Goal: Task Accomplishment & Management: Complete application form

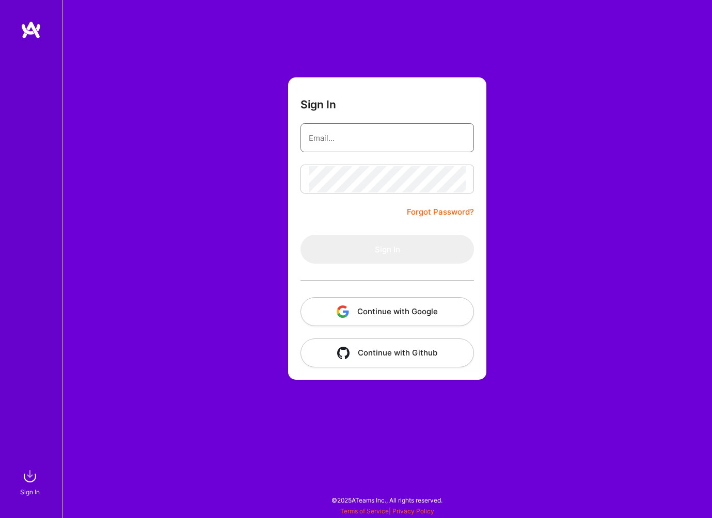
type input "[EMAIL_ADDRESS][DOMAIN_NAME]"
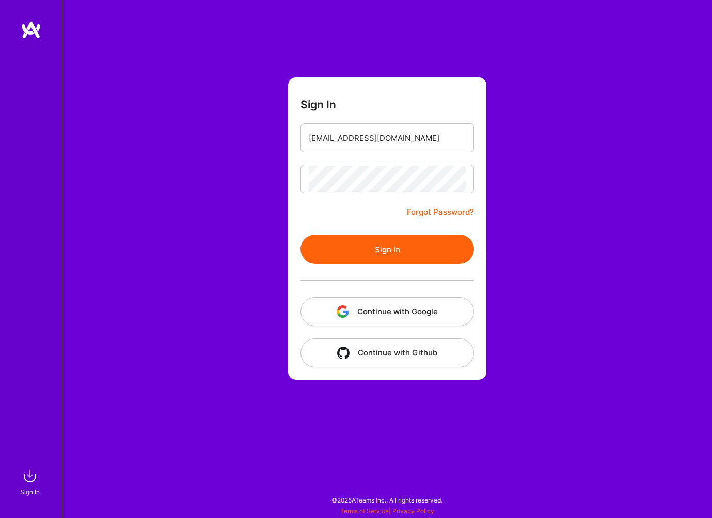
click at [395, 253] on button "Sign In" at bounding box center [386, 249] width 173 height 29
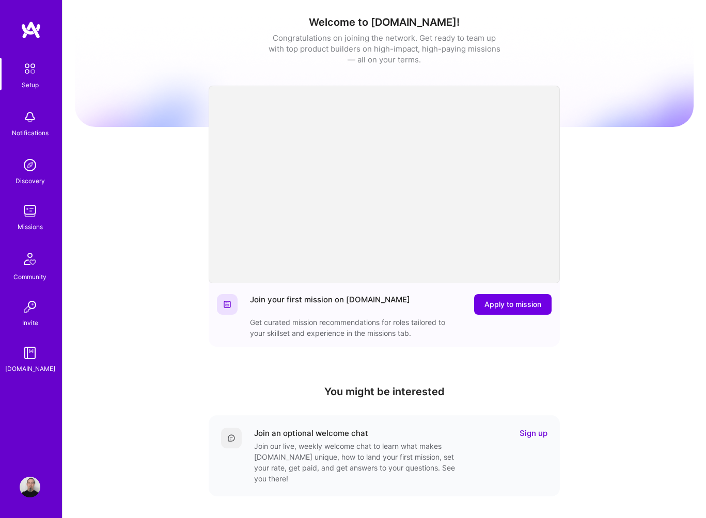
click at [26, 212] on img at bounding box center [30, 211] width 21 height 21
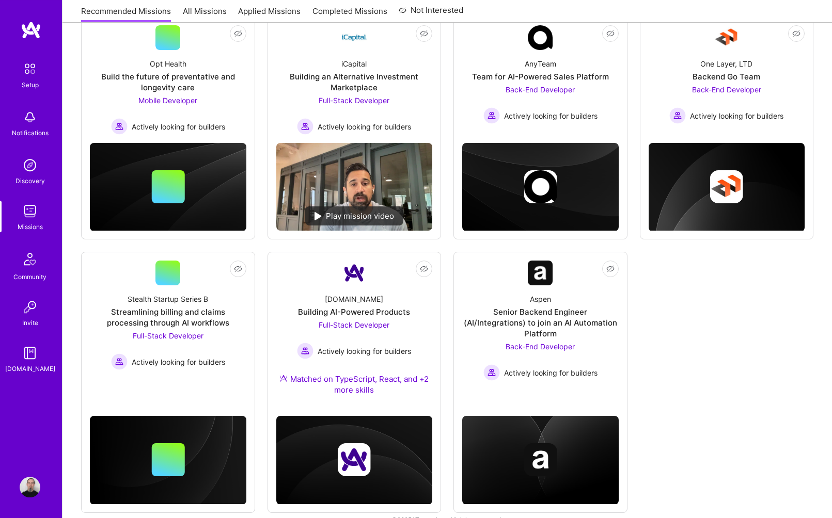
scroll to position [158, 0]
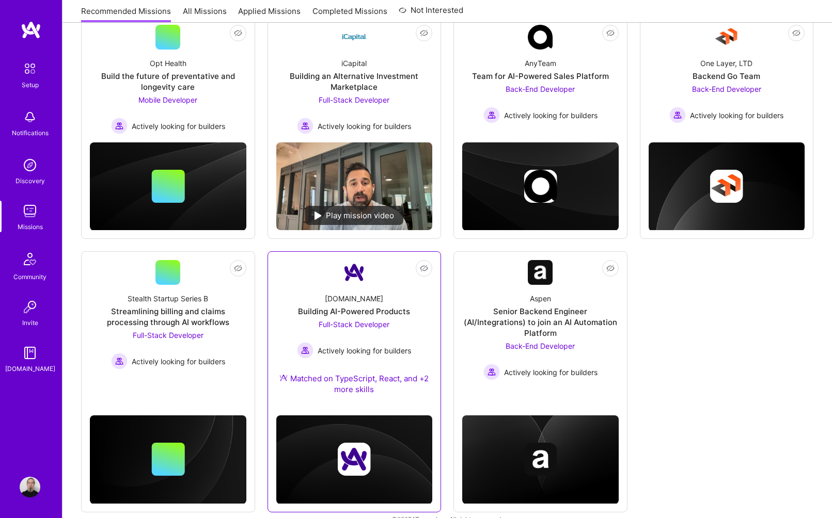
click at [400, 350] on span "Actively looking for builders" at bounding box center [364, 350] width 93 height 11
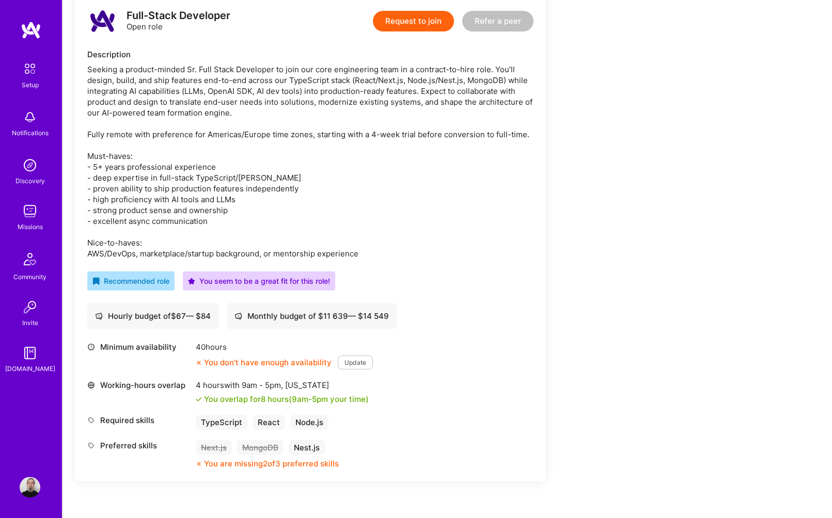
scroll to position [263, 0]
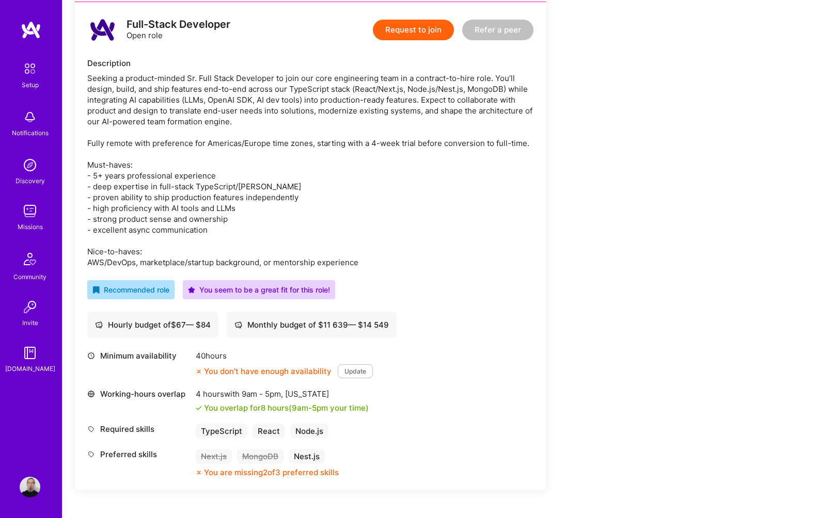
click at [346, 370] on button "Update" at bounding box center [355, 372] width 35 height 14
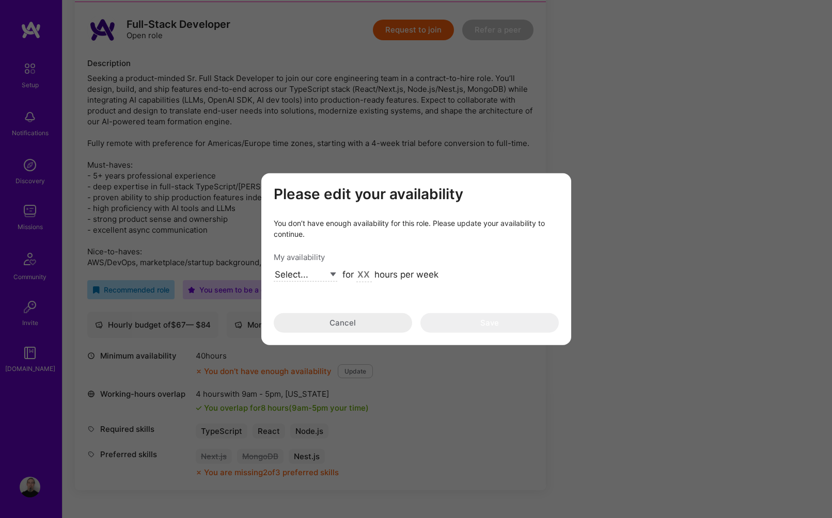
select select "Future Date"
click option "Future Date" at bounding box center [0, 0] width 0 height 0
click at [369, 275] on input "[DATE]" at bounding box center [360, 274] width 36 height 13
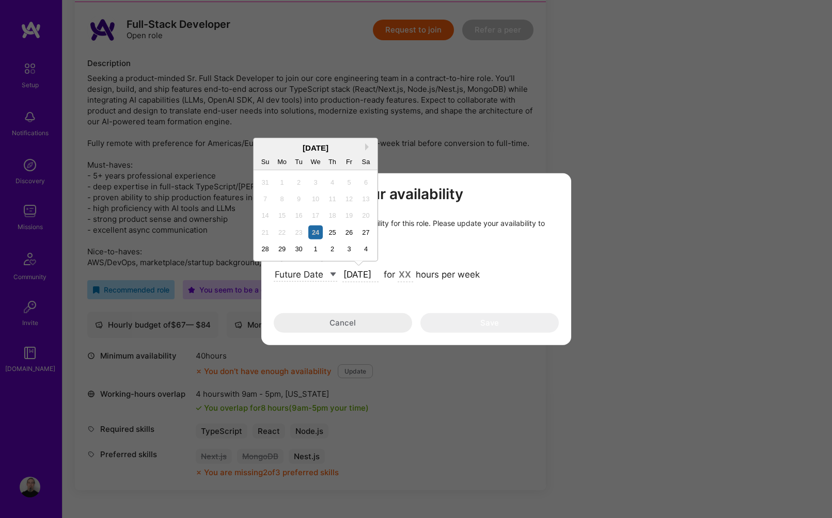
click at [366, 142] on div "[DATE]" at bounding box center [316, 147] width 124 height 11
click at [366, 146] on button "Next Month" at bounding box center [368, 147] width 7 height 7
click at [283, 216] on div "13" at bounding box center [282, 216] width 14 height 14
type input "[DATE]"
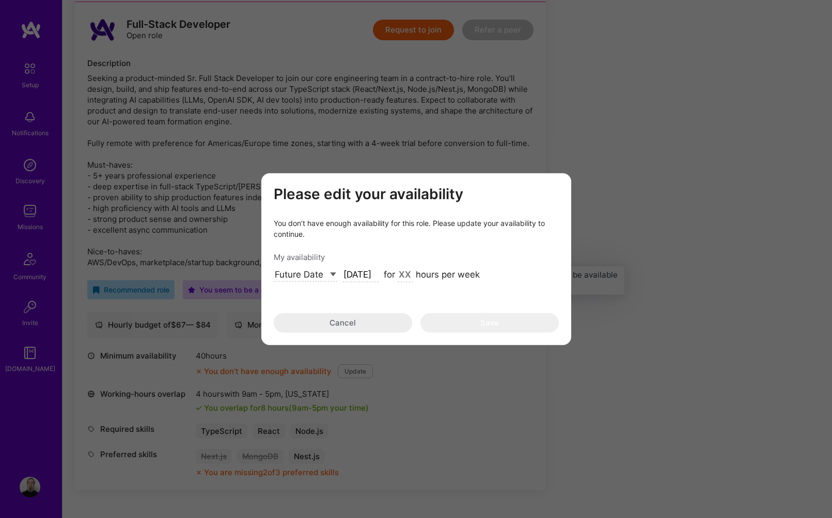
click at [400, 278] on input "modal" at bounding box center [405, 274] width 15 height 13
type input "40"
click at [460, 311] on div "Please edit your availability You don’t have enough availability for this role.…" at bounding box center [416, 259] width 285 height 147
click at [465, 314] on button "Save" at bounding box center [489, 323] width 138 height 20
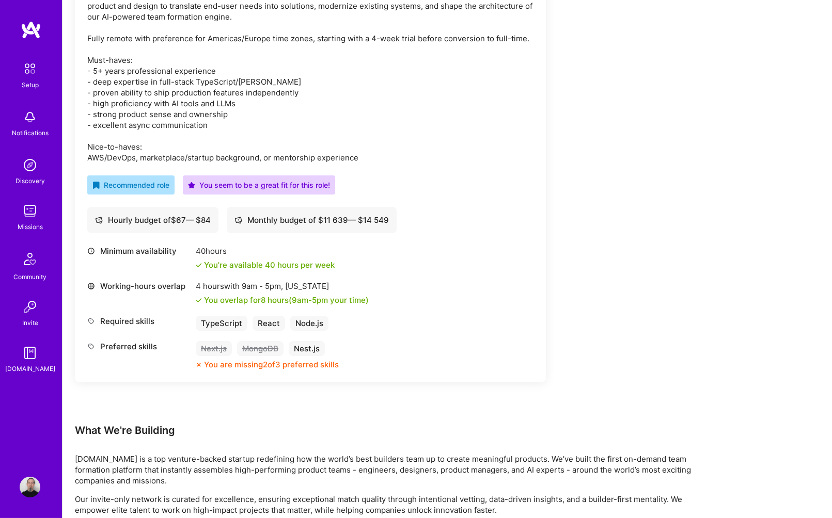
scroll to position [369, 0]
click at [314, 349] on div "Nest.js" at bounding box center [307, 348] width 36 height 15
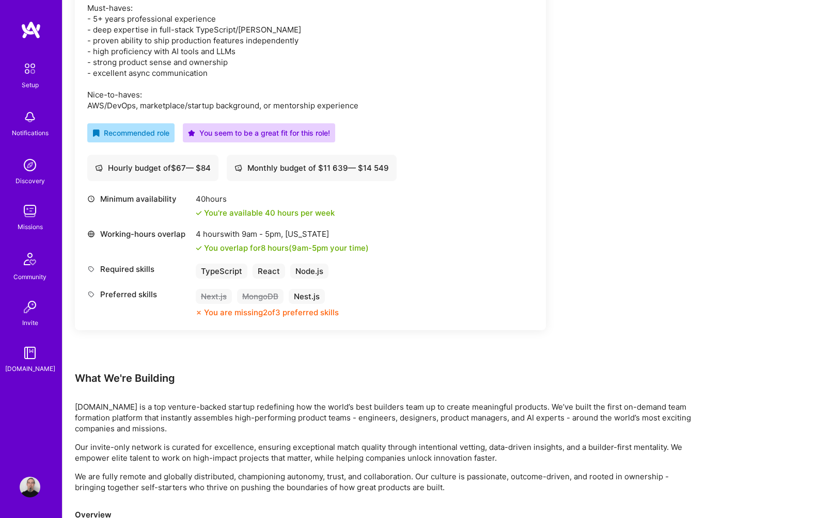
scroll to position [421, 0]
click at [32, 488] on img at bounding box center [30, 487] width 21 height 21
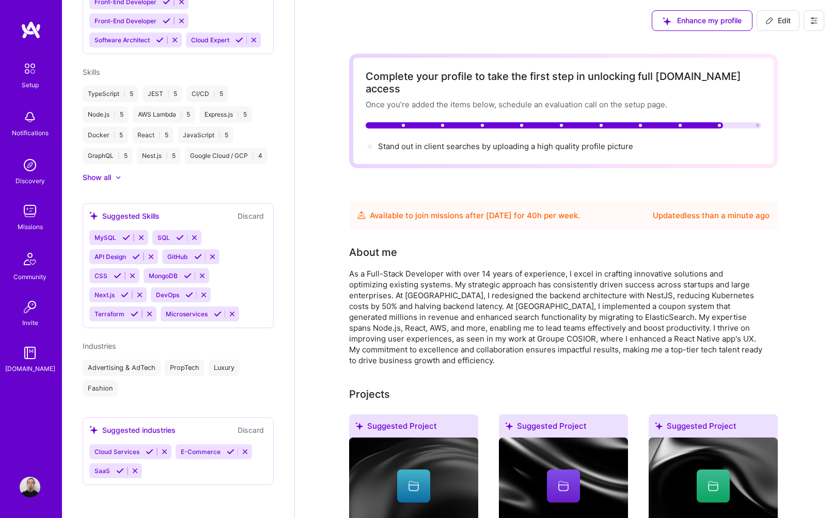
scroll to position [696, 0]
click at [193, 313] on div "MySQL SQL API Design GitHub CSS MongoDB Next.js DevOps Terraform Microservices" at bounding box center [178, 275] width 178 height 91
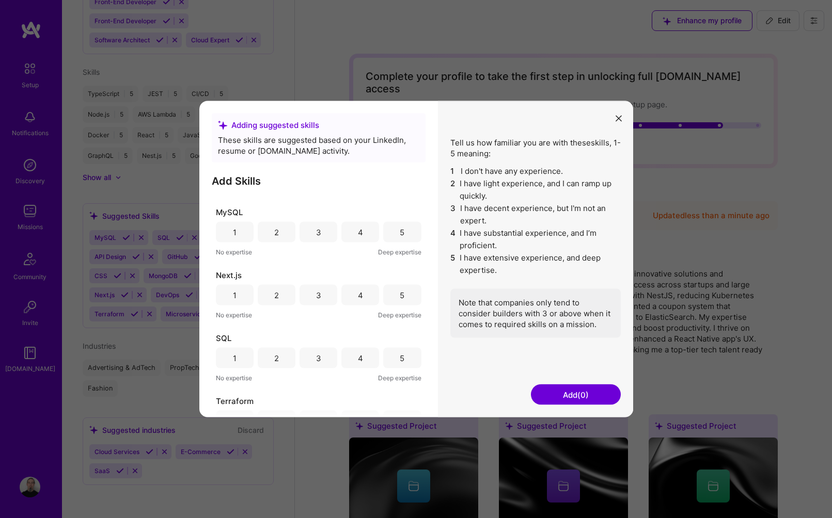
scroll to position [395, 0]
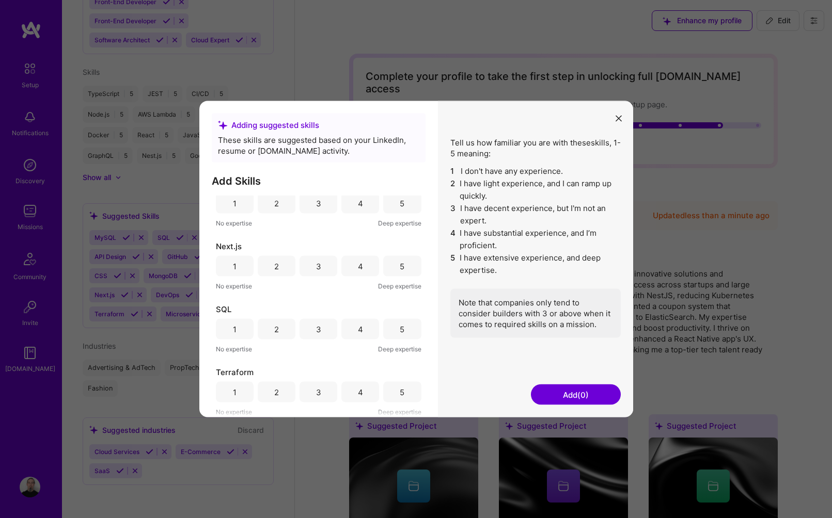
click at [623, 117] on button "modal" at bounding box center [618, 117] width 12 height 17
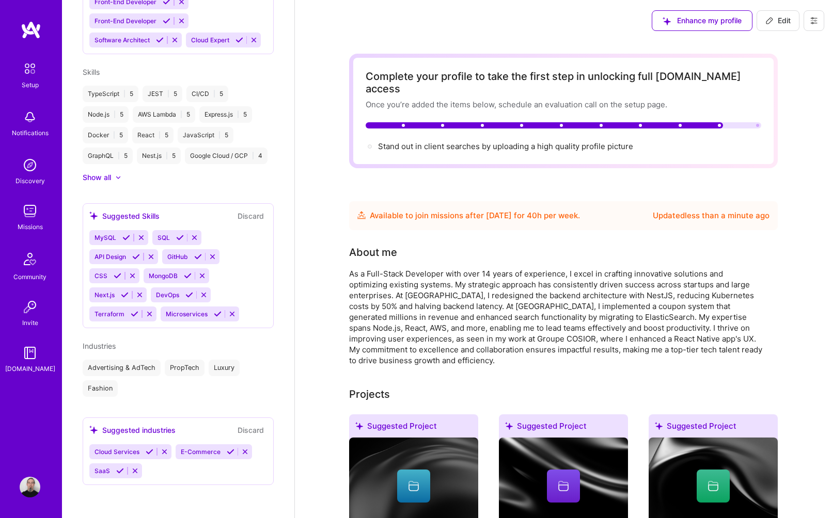
click at [220, 321] on div "MySQL SQL API Design GitHub CSS MongoDB Next.js DevOps Terraform Microservices" at bounding box center [178, 275] width 178 height 91
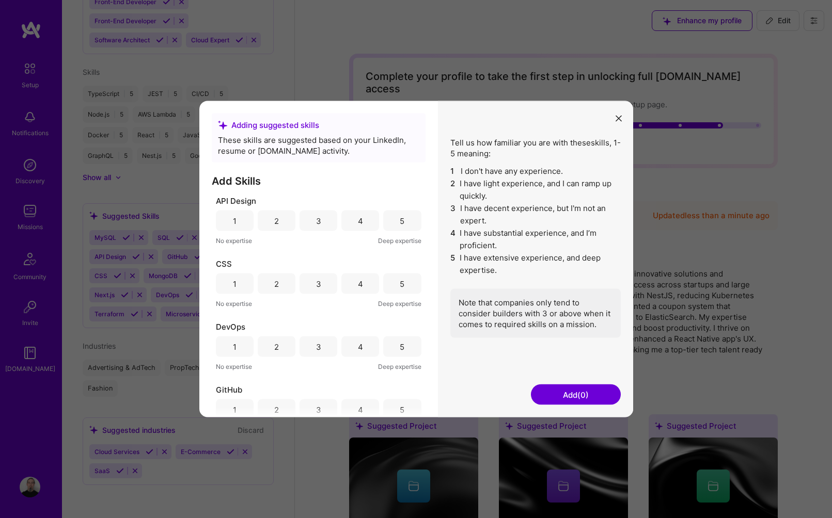
click at [619, 112] on button "modal" at bounding box center [618, 117] width 12 height 17
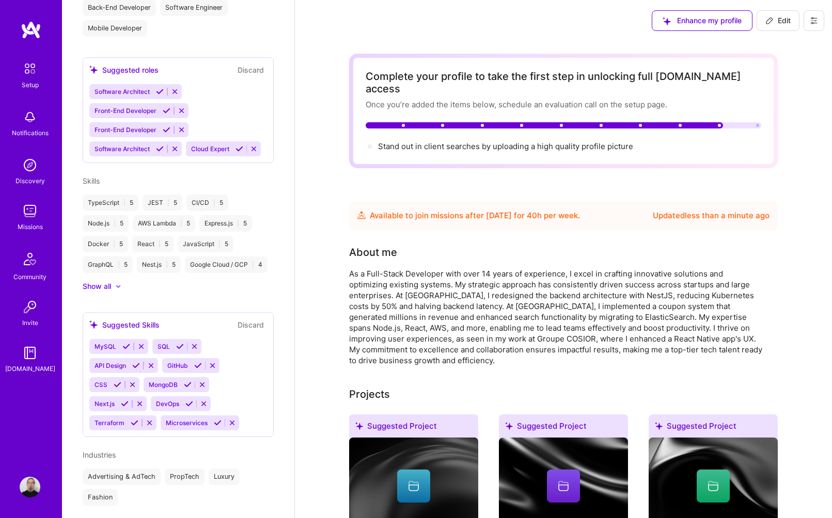
scroll to position [579, 0]
click at [191, 264] on div "TypeScript | 5 JEST | 5 CI/CD | 5 Node.js | 5 AWS Lambda | 5 Express.js | 5 Doc…" at bounding box center [178, 234] width 191 height 78
click at [98, 177] on span "Skills" at bounding box center [91, 181] width 17 height 9
click at [121, 292] on div "Show all" at bounding box center [178, 287] width 191 height 10
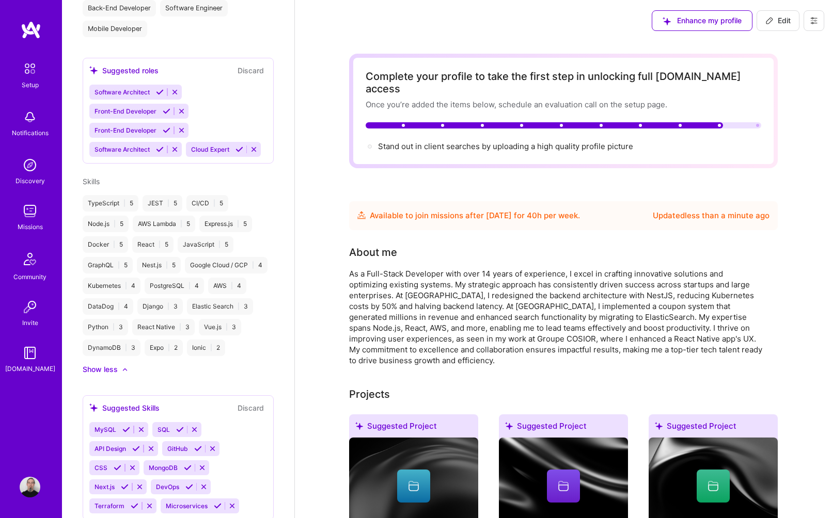
click at [126, 371] on icon at bounding box center [124, 369] width 5 height 3
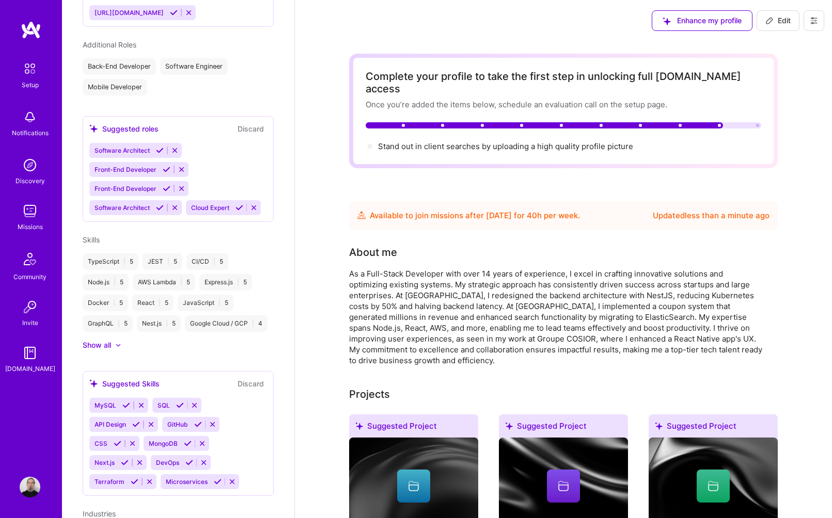
scroll to position [520, 0]
click at [252, 328] on span "|" at bounding box center [253, 324] width 2 height 8
click at [91, 236] on span "Skills" at bounding box center [91, 240] width 17 height 9
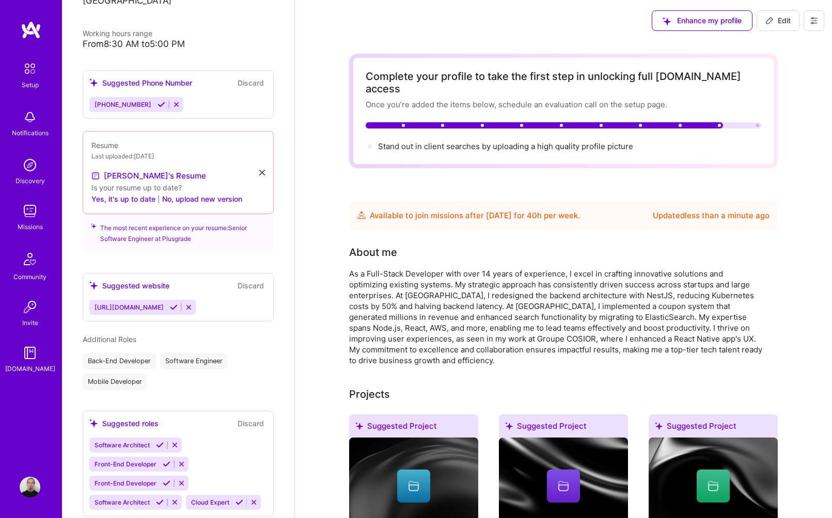
click at [711, 17] on span "Edit" at bounding box center [777, 20] width 25 height 10
select select "US"
select select "Future Date"
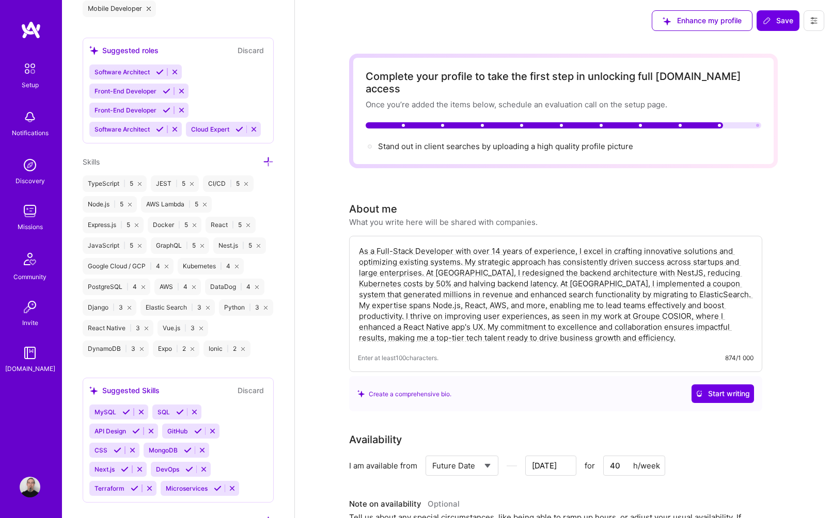
scroll to position [924, 0]
click at [263, 163] on icon at bounding box center [268, 162] width 11 height 11
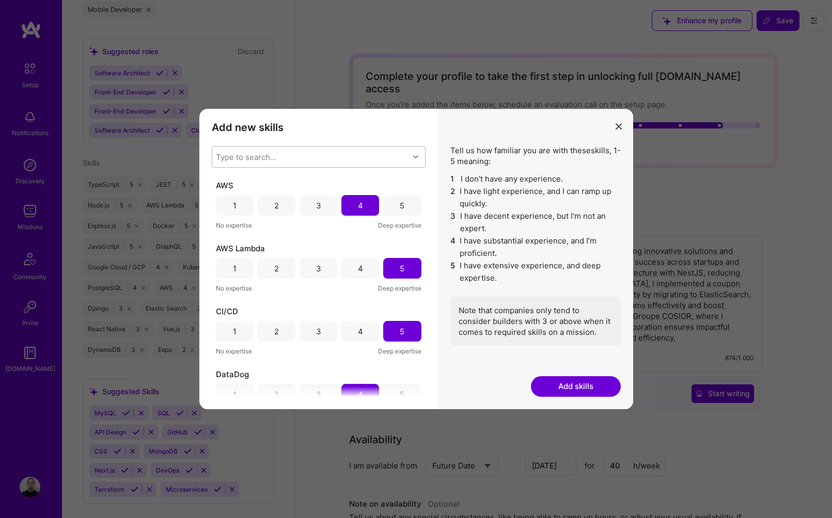
click at [316, 161] on div "Type to search..." at bounding box center [310, 157] width 197 height 21
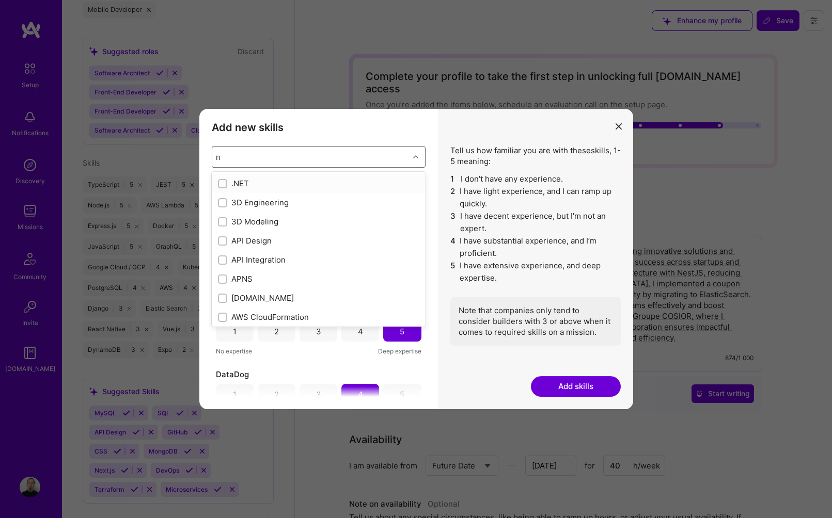
type input "ne"
checkbox input "true"
type input "nes"
checkbox input "true"
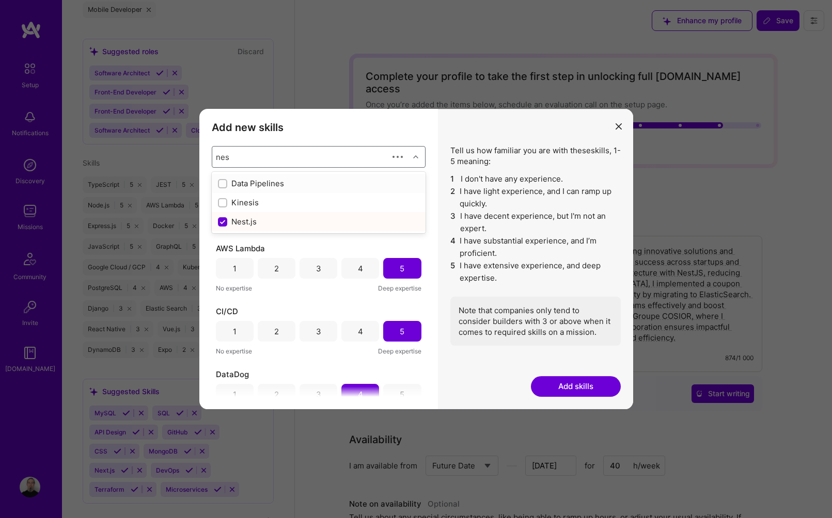
type input "nest"
checkbox input "true"
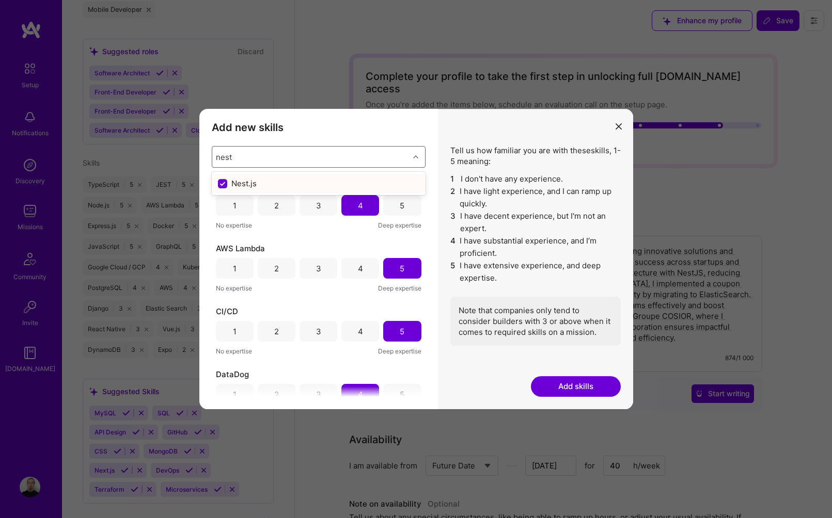
type input "nest"
click at [319, 171] on div "Type to search... AWS 1 2 3 4 5 No expertise Deep expertise AWS Lambda 1 2 3 4 …" at bounding box center [319, 271] width 214 height 251
click at [291, 158] on div "Type to search..." at bounding box center [310, 157] width 197 height 21
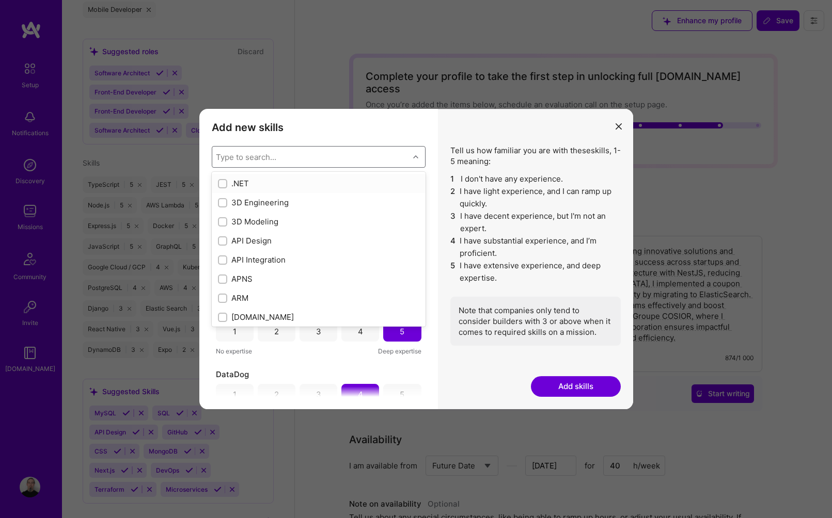
type input "n"
checkbox input "false"
checkbox input "true"
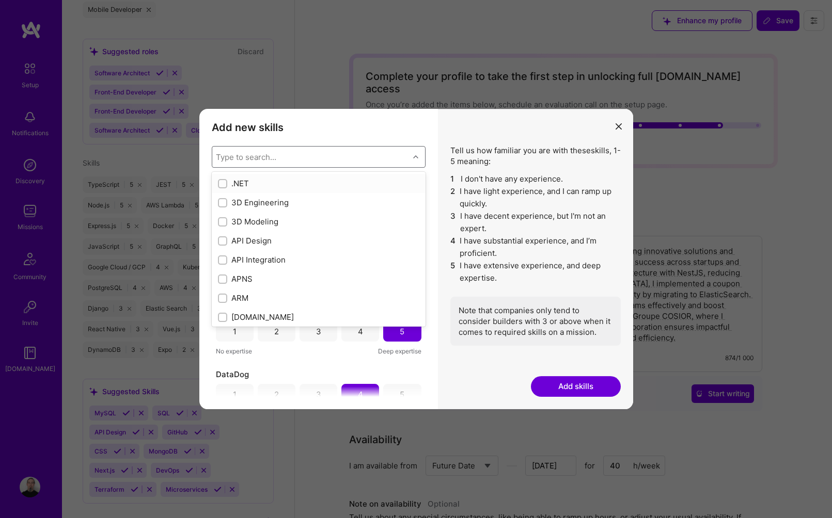
checkbox input "false"
checkbox input "true"
checkbox input "false"
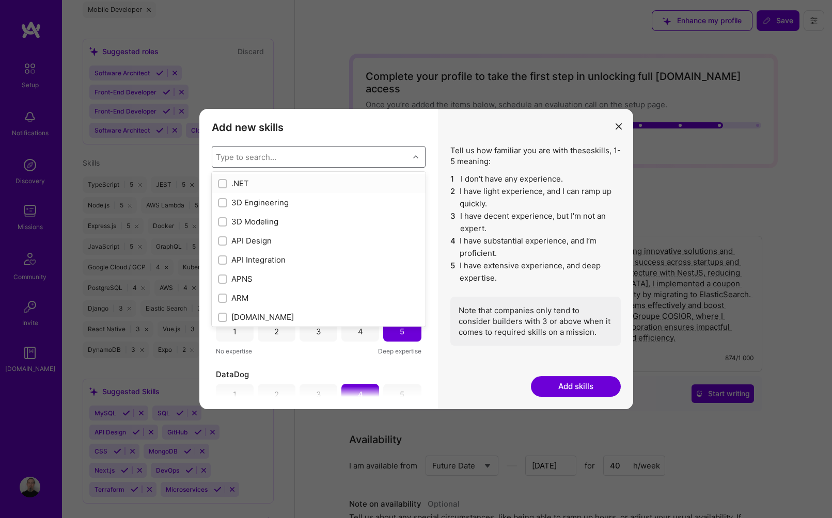
checkbox input "true"
checkbox input "false"
checkbox input "true"
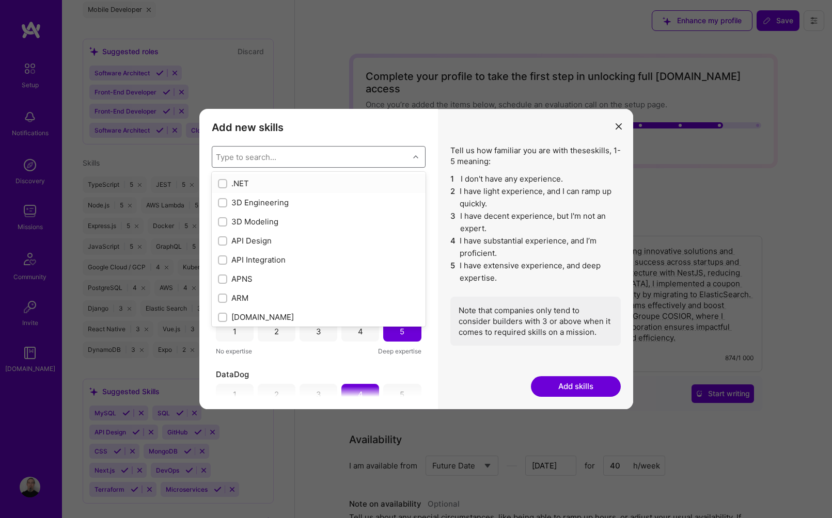
checkbox input "false"
checkbox input "true"
checkbox input "false"
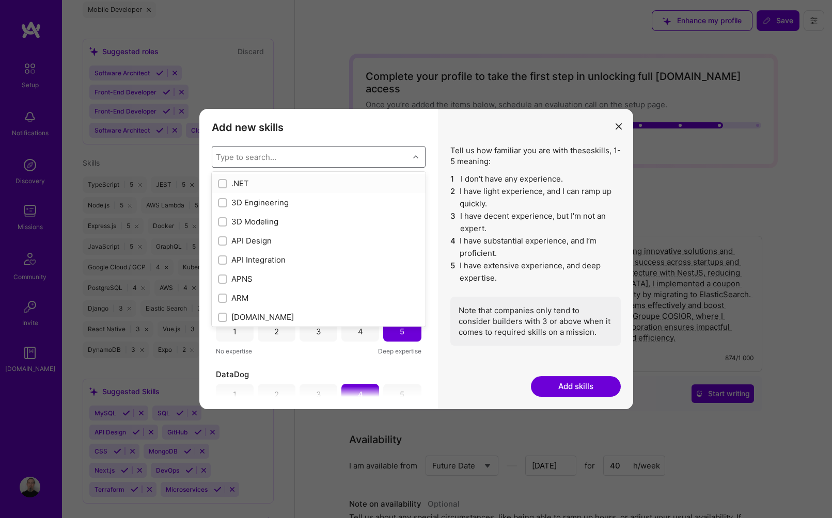
checkbox input "false"
type input "nes"
checkbox input "true"
type input "nest"
checkbox input "true"
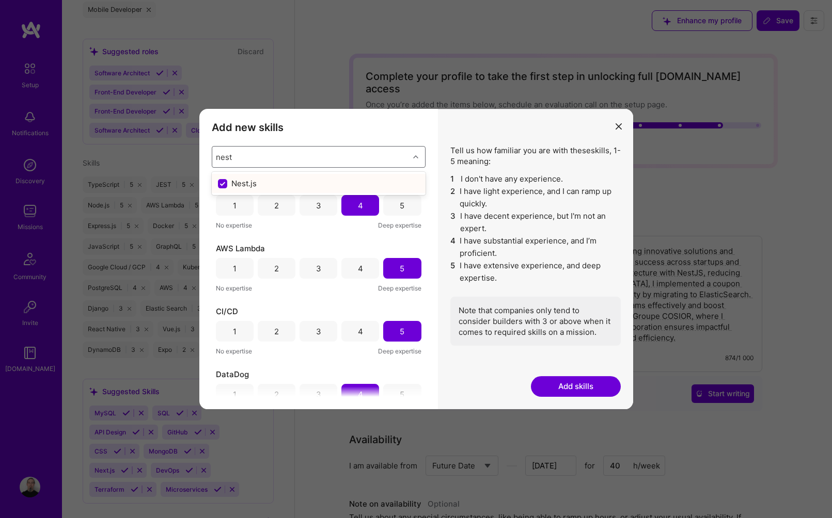
click at [286, 177] on div "Nest.js" at bounding box center [319, 183] width 214 height 19
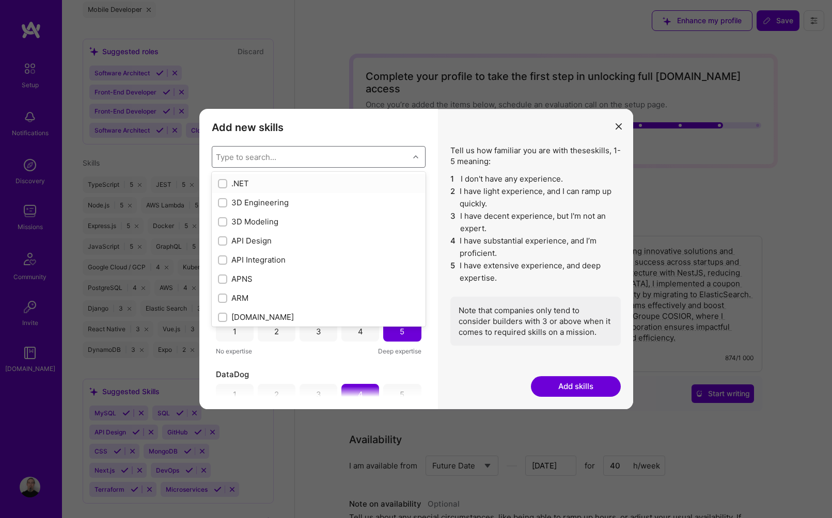
click at [289, 178] on div ".NET" at bounding box center [319, 183] width 214 height 19
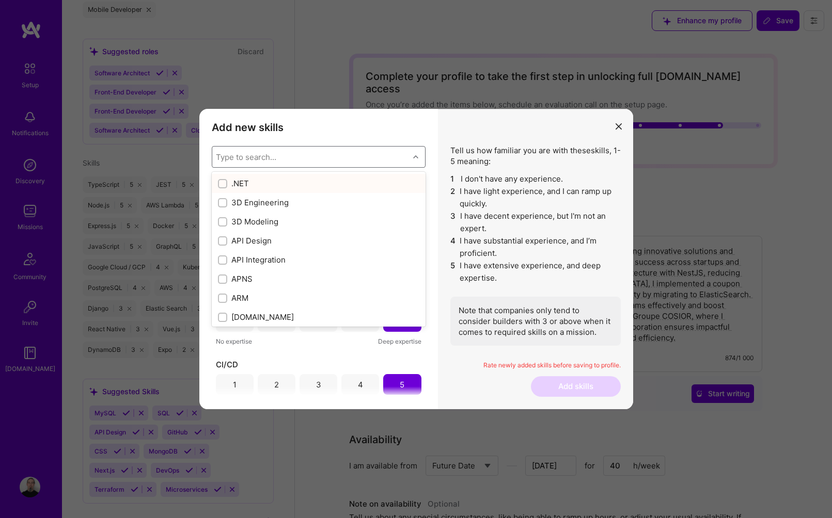
checkbox input "true"
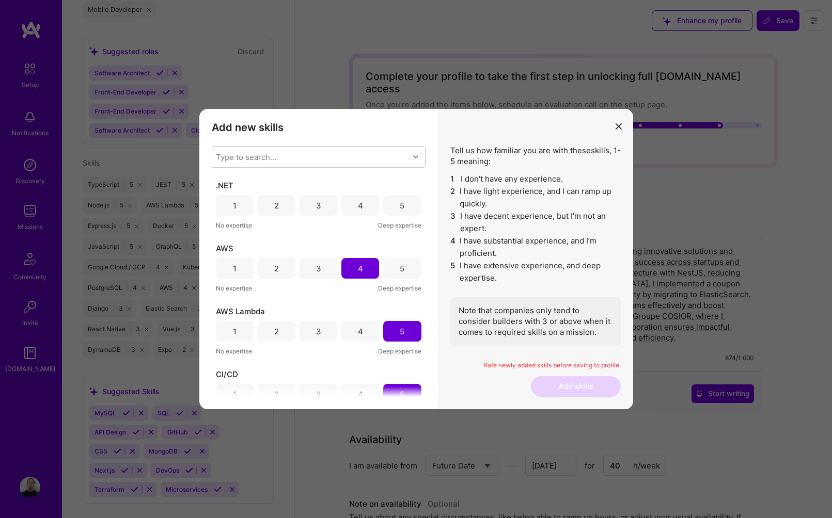
click at [286, 172] on div "Type to search... .NET 1 2 3 4 5 No expertise Deep expertise AWS 1 2 3 4 5 No e…" at bounding box center [319, 271] width 214 height 251
click at [236, 151] on div "Type to search..." at bounding box center [310, 157] width 197 height 21
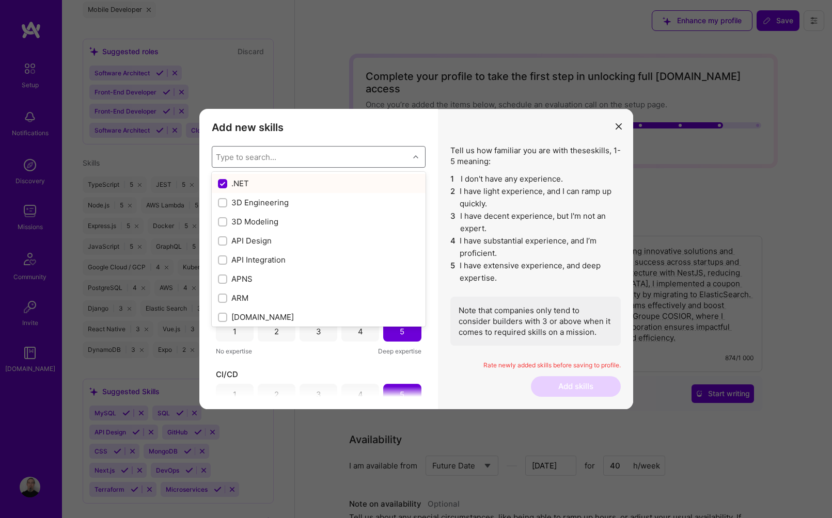
click at [221, 187] on input "modal" at bounding box center [223, 184] width 9 height 9
checkbox input "false"
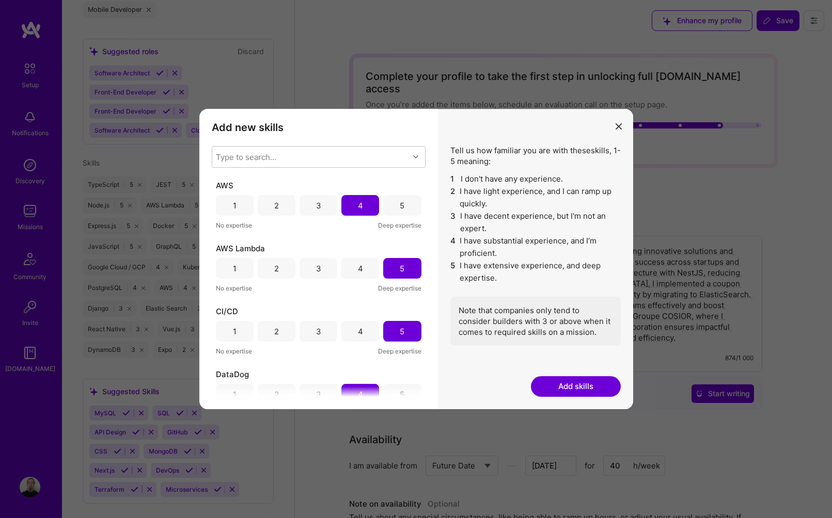
click at [466, 139] on div "Tell us how familiar you are with these skills , 1-5 meaning: 1 I don't have an…" at bounding box center [535, 259] width 195 height 300
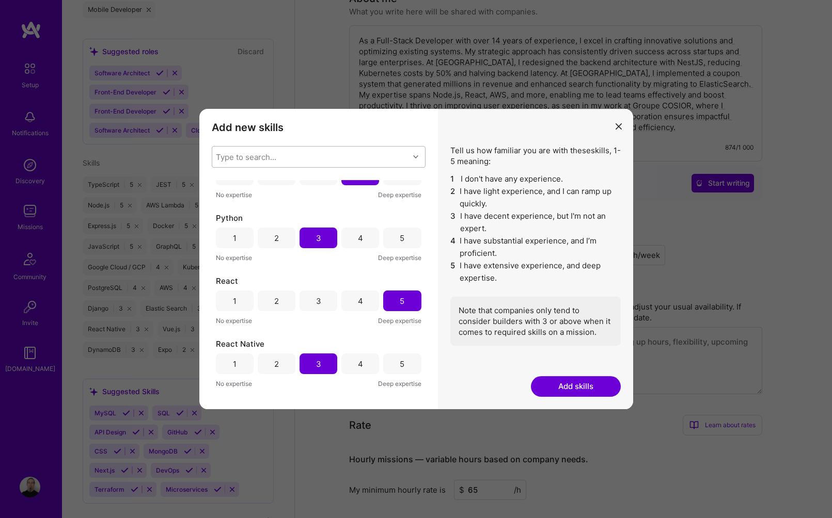
scroll to position [1102, 0]
click at [271, 150] on div "Type to search..." at bounding box center [310, 157] width 197 height 21
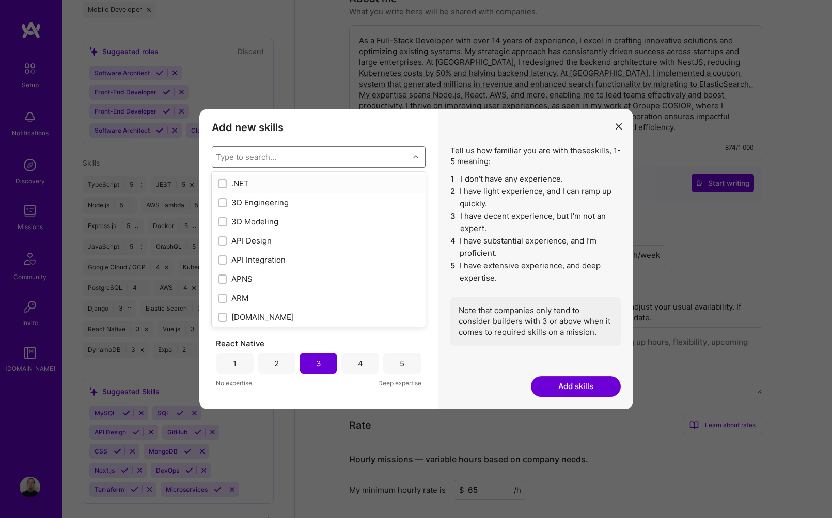
type input "n"
checkbox input "false"
checkbox input "true"
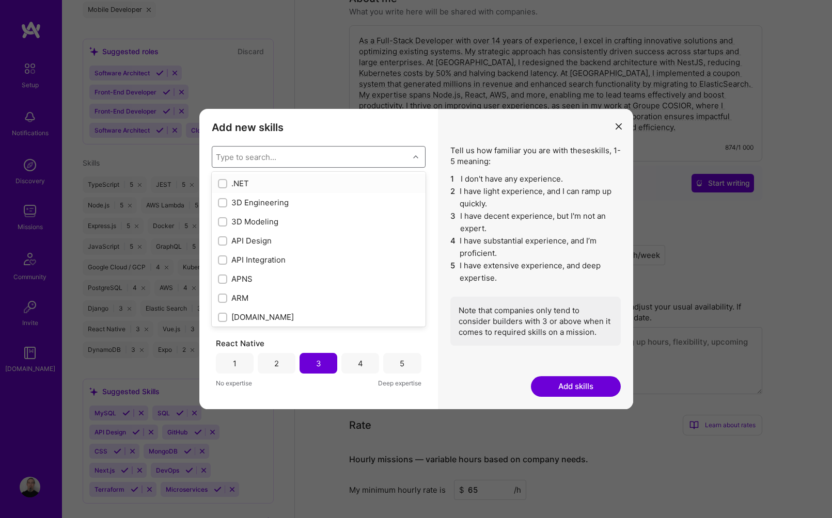
checkbox input "false"
checkbox input "true"
checkbox input "false"
checkbox input "true"
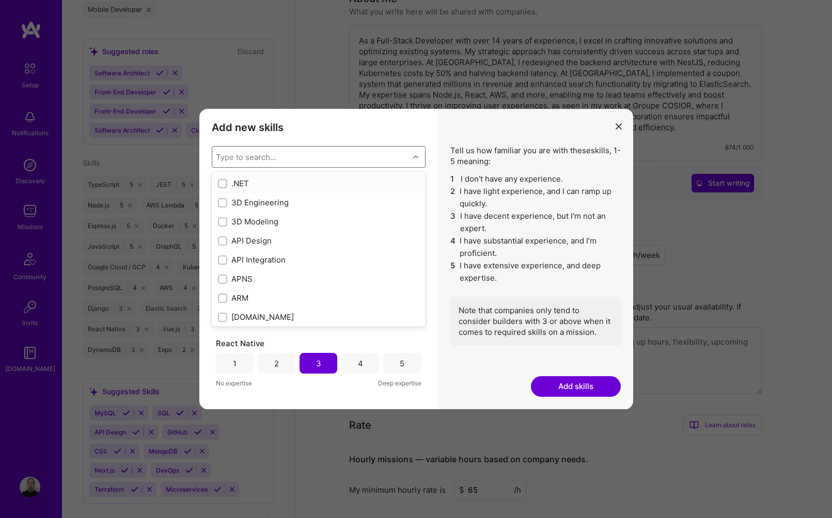
checkbox input "false"
checkbox input "true"
checkbox input "false"
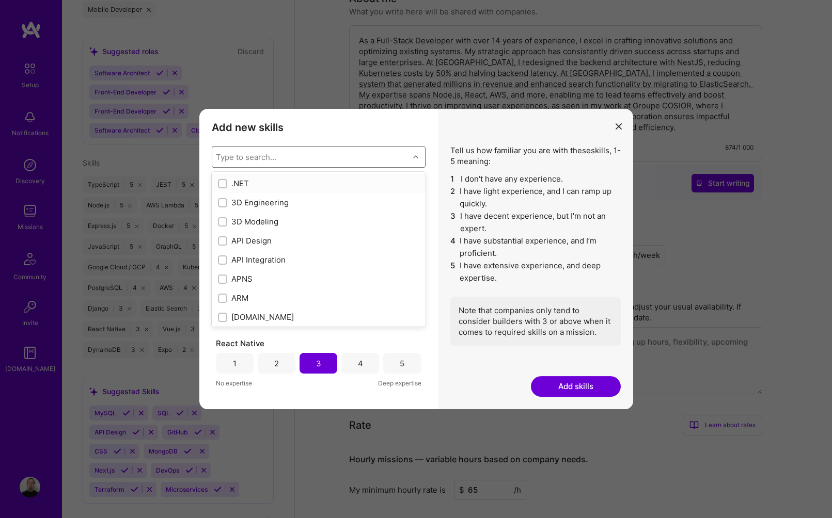
checkbox input "true"
checkbox input "false"
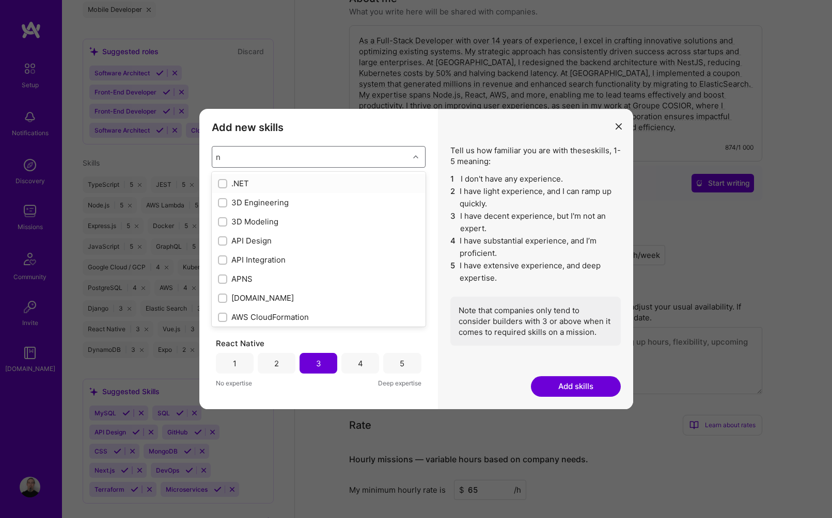
type input "ne"
checkbox input "true"
type input "nest"
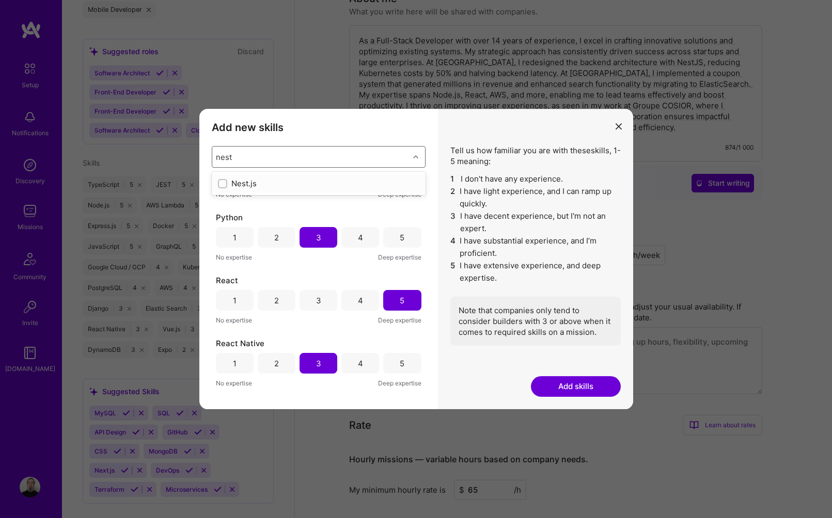
click at [240, 188] on div "Nest.js" at bounding box center [318, 183] width 201 height 11
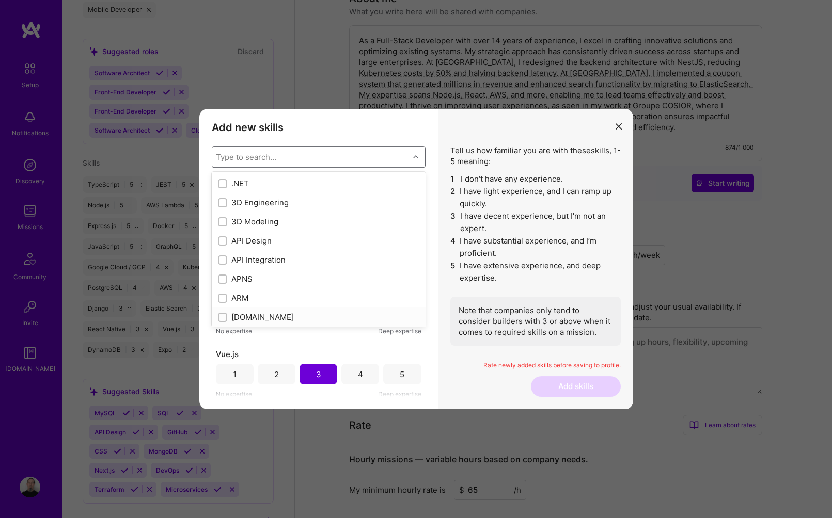
scroll to position [1282, 0]
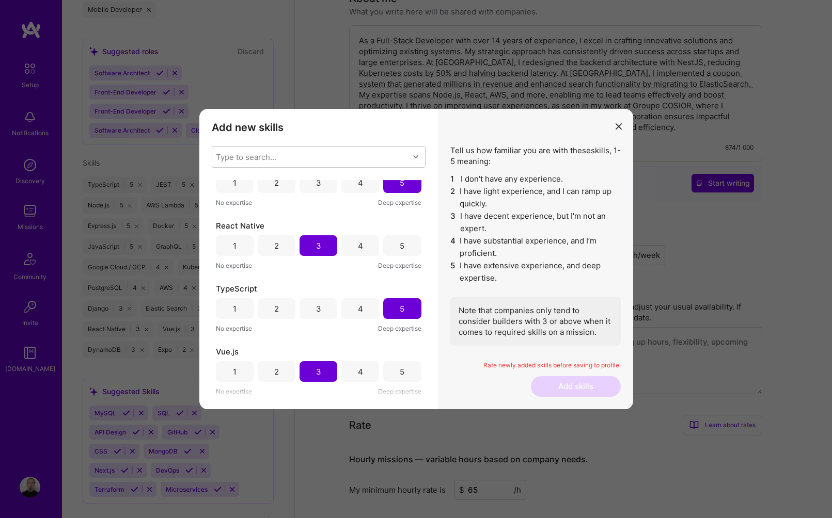
click at [503, 354] on div "Tell us how familiar you are with these skills , 1-5 meaning: 1 I don't have an…" at bounding box center [535, 259] width 195 height 300
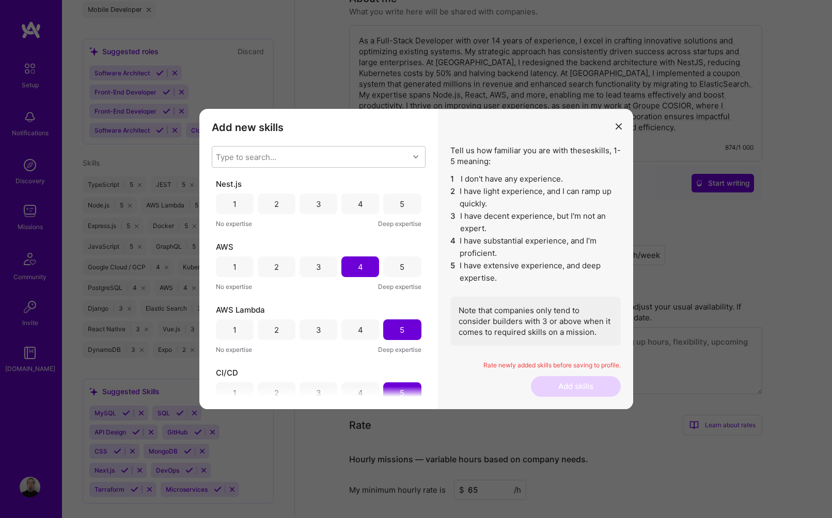
scroll to position [0, 0]
click at [391, 203] on div "5" at bounding box center [402, 205] width 38 height 21
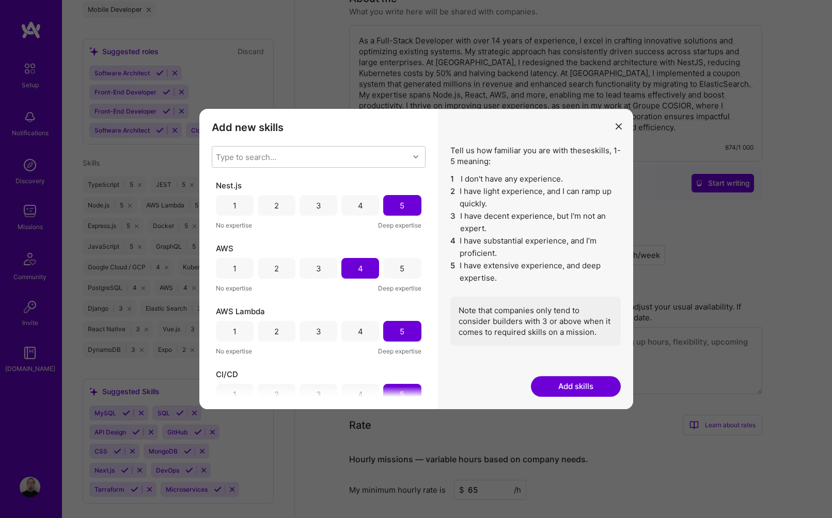
click at [583, 355] on div "Tell us how familiar you are with these skills , 1-5 meaning: 1 I don't have an…" at bounding box center [535, 259] width 195 height 300
click at [588, 378] on button "Add skills" at bounding box center [576, 386] width 90 height 21
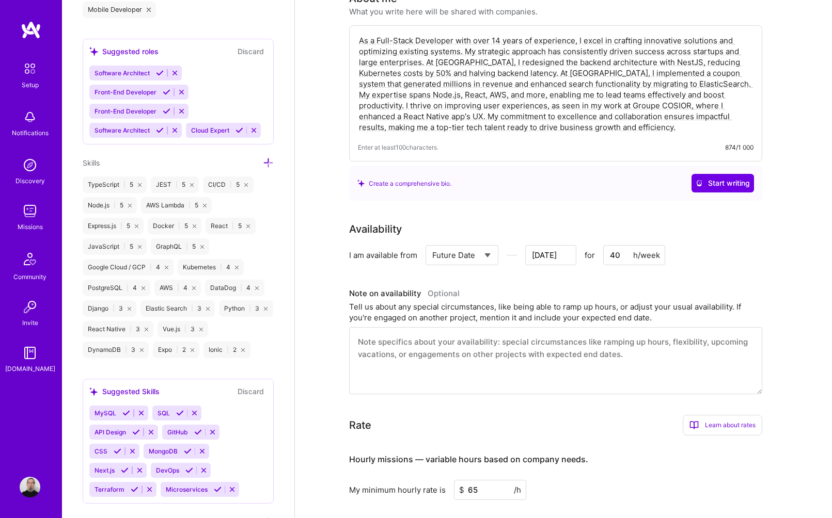
drag, startPoint x: 735, startPoint y: 281, endPoint x: 805, endPoint y: 161, distance: 139.3
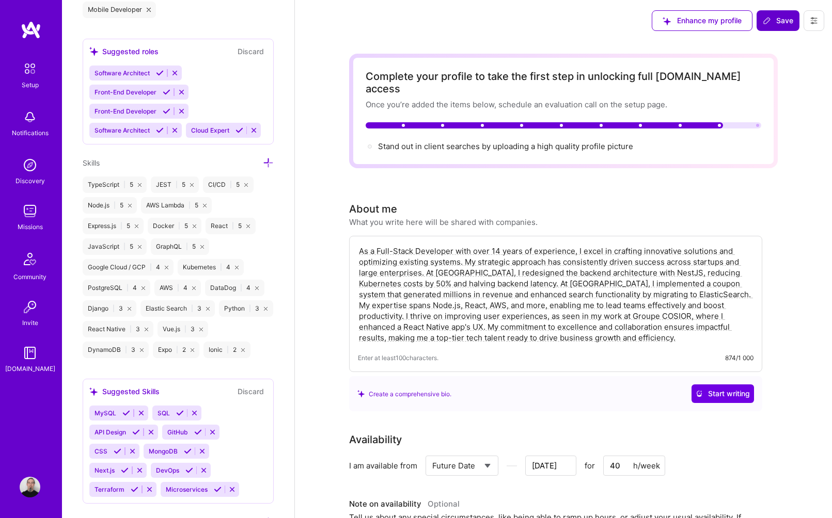
click at [711, 15] on button "Save" at bounding box center [777, 20] width 43 height 21
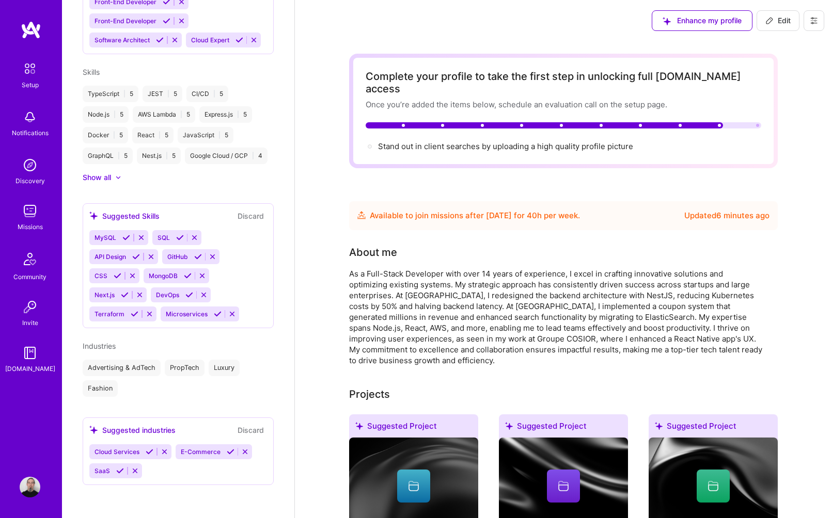
scroll to position [585, 0]
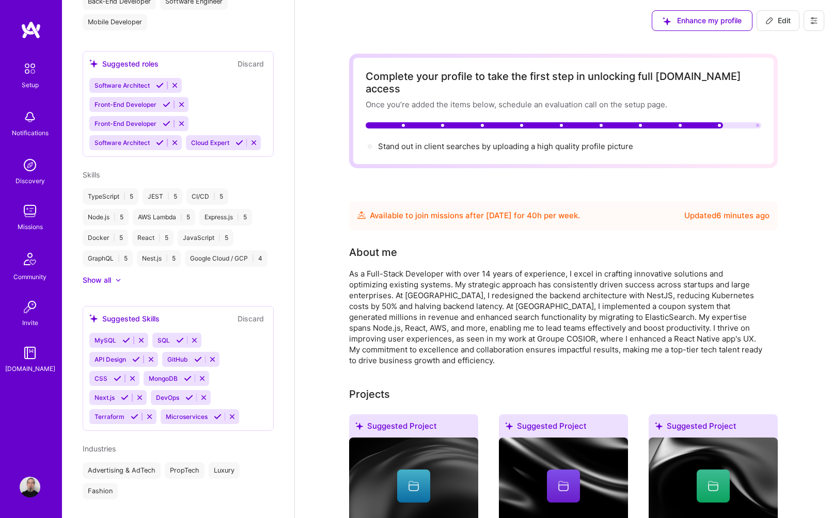
click at [40, 75] on img at bounding box center [30, 69] width 22 height 22
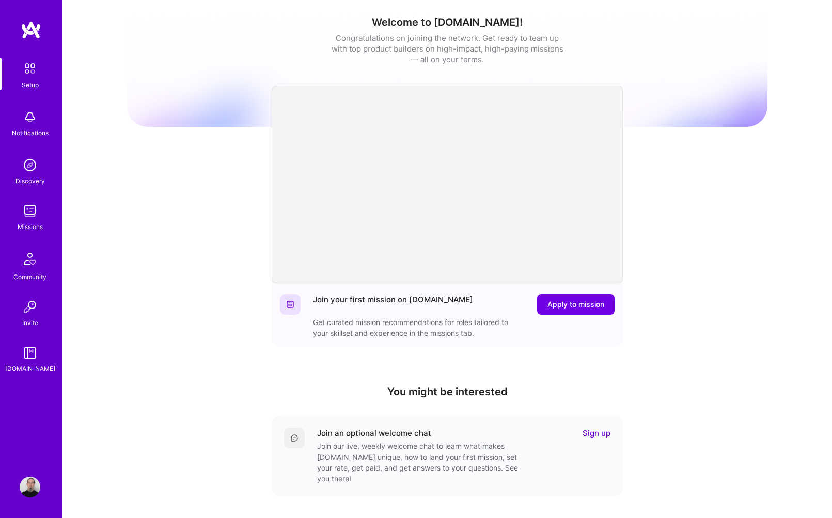
click at [27, 215] on img at bounding box center [30, 211] width 21 height 21
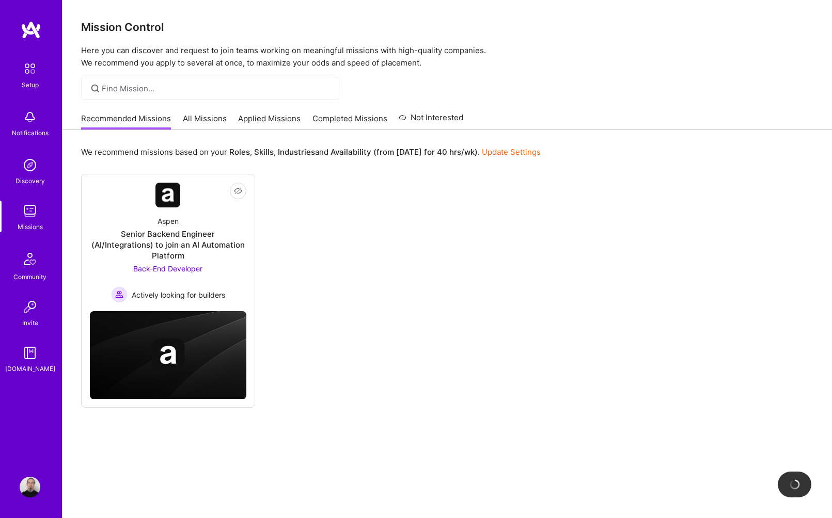
click at [525, 153] on link "Update Settings" at bounding box center [511, 152] width 59 height 10
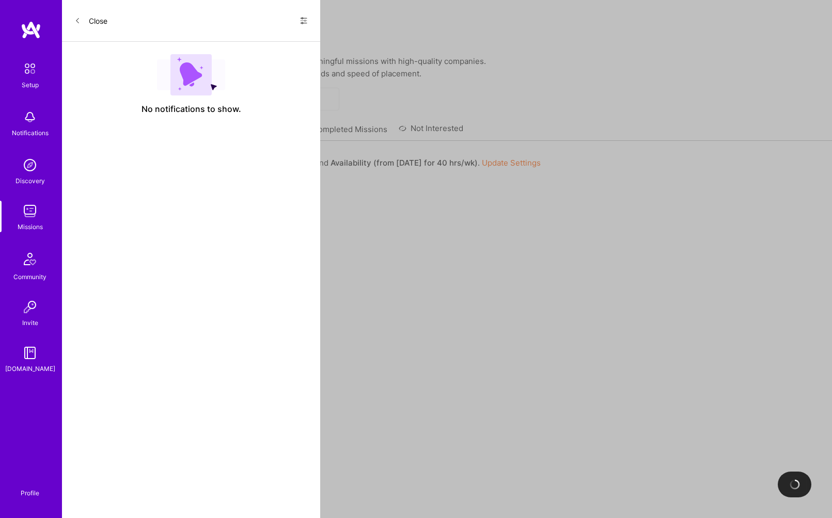
select select "US"
select select "Future Date"
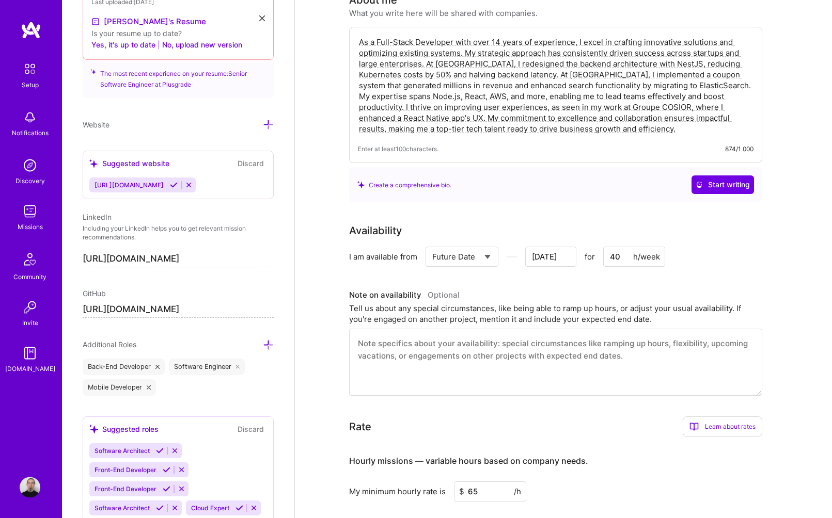
scroll to position [211, 0]
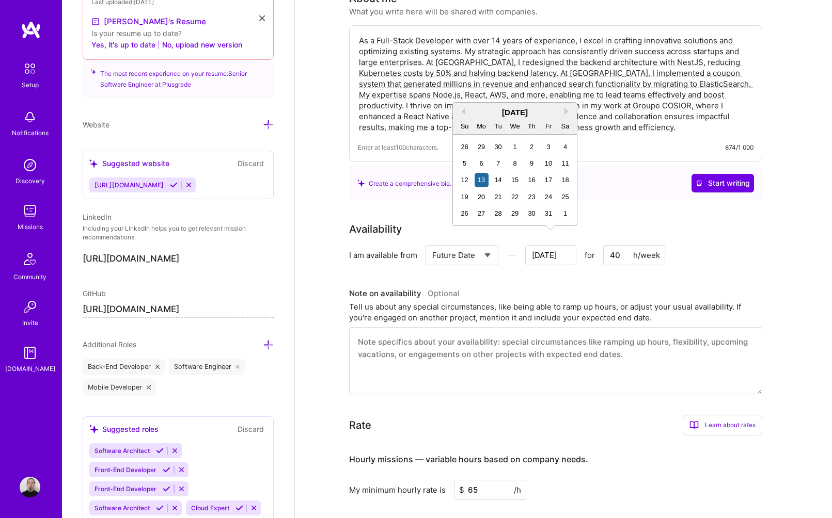
click at [541, 245] on input "[DATE]" at bounding box center [550, 255] width 51 height 20
click at [480, 164] on div "6" at bounding box center [481, 163] width 14 height 14
type input "[DATE]"
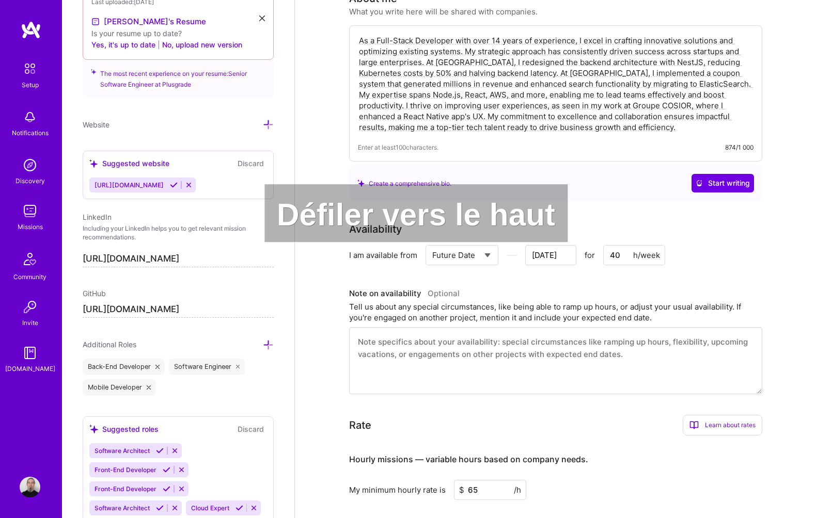
drag, startPoint x: 733, startPoint y: 240, endPoint x: 795, endPoint y: 156, distance: 104.8
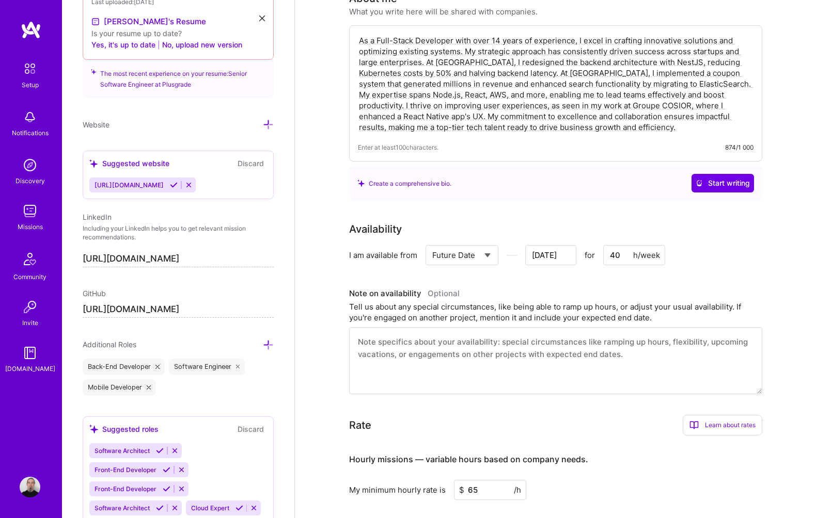
scroll to position [0, 0]
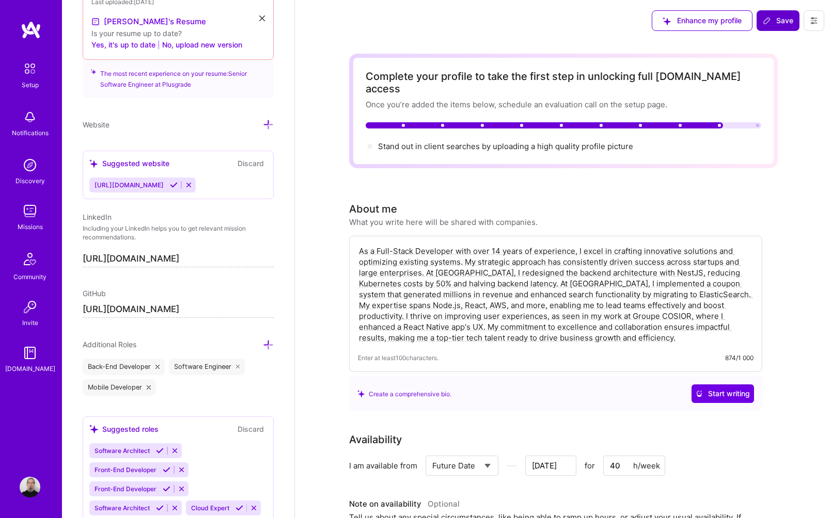
click at [711, 29] on button "Save" at bounding box center [777, 20] width 43 height 21
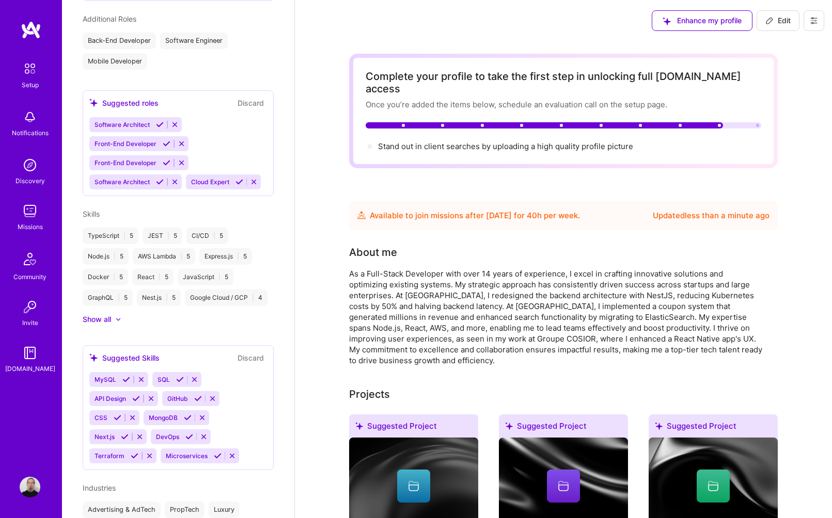
scroll to position [368, 0]
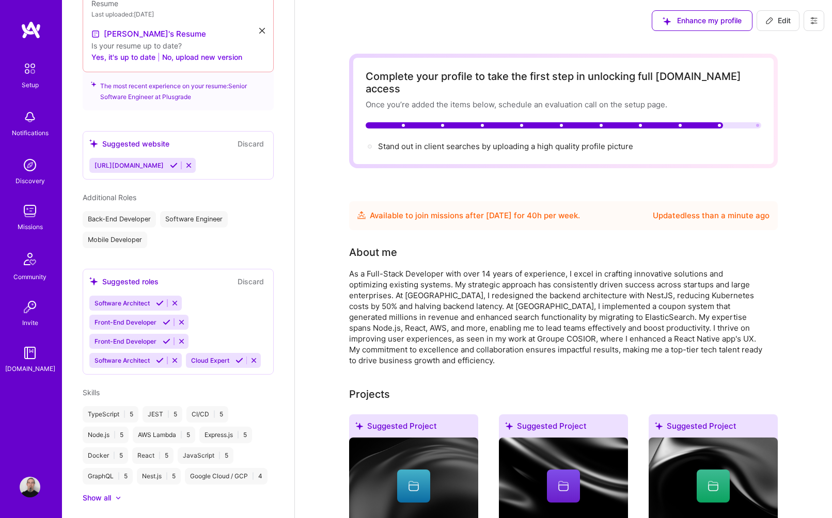
click at [34, 200] on div "Setup Notifications Discovery Missions Community Invite [DOMAIN_NAME]" at bounding box center [31, 216] width 62 height 316
click at [30, 212] on img at bounding box center [30, 211] width 21 height 21
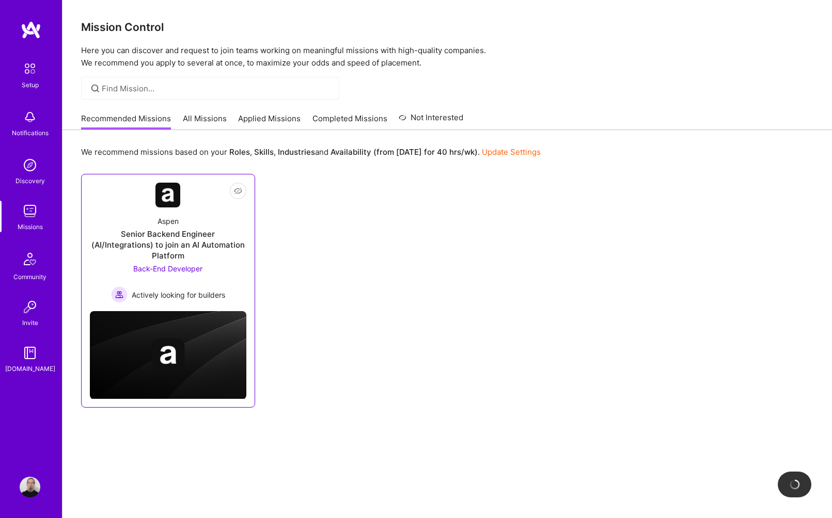
click at [186, 242] on div "Senior Backend Engineer (AI/Integrations) to join an AI Automation Platform" at bounding box center [168, 245] width 156 height 33
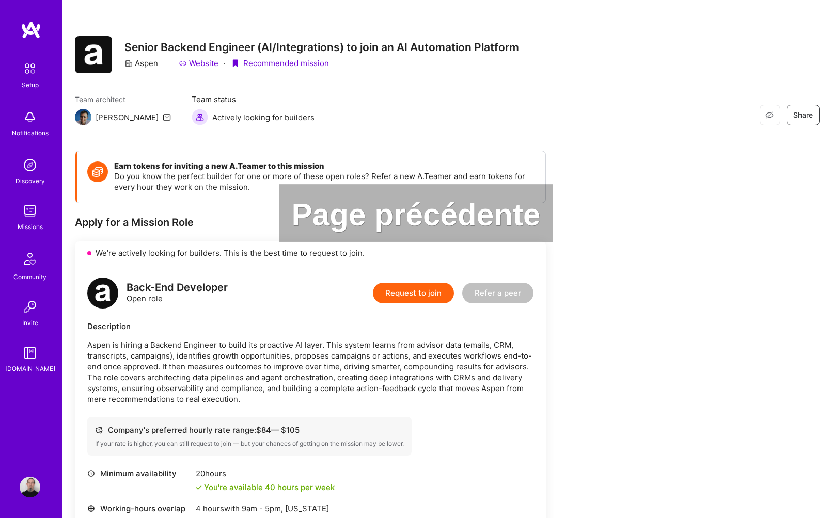
drag, startPoint x: 400, startPoint y: 202, endPoint x: 365, endPoint y: 202, distance: 35.1
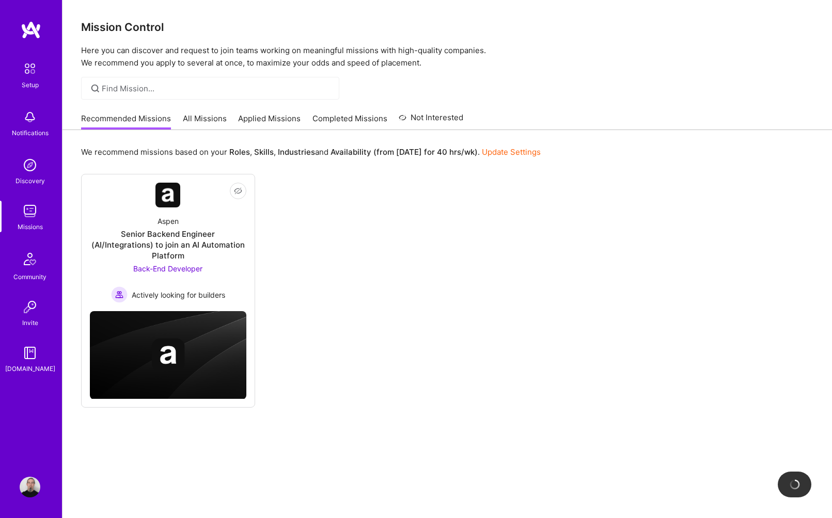
click at [30, 481] on img at bounding box center [30, 487] width 21 height 21
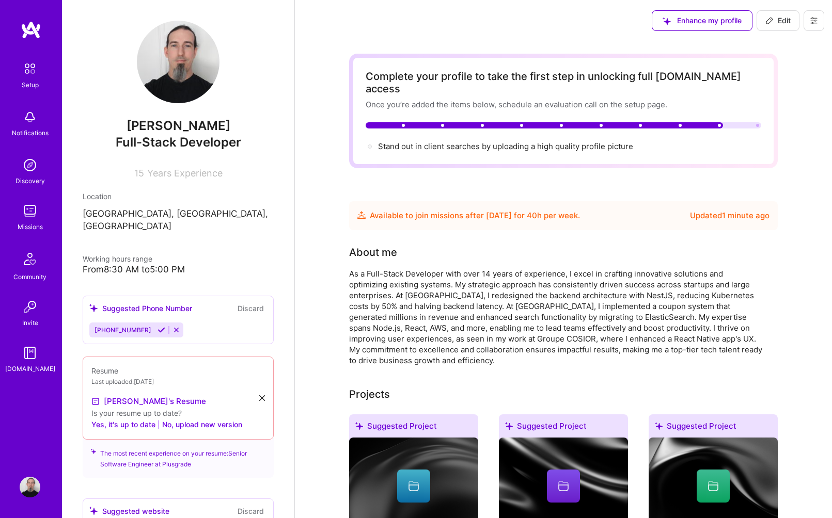
click at [711, 18] on button "Edit" at bounding box center [777, 20] width 43 height 21
select select "US"
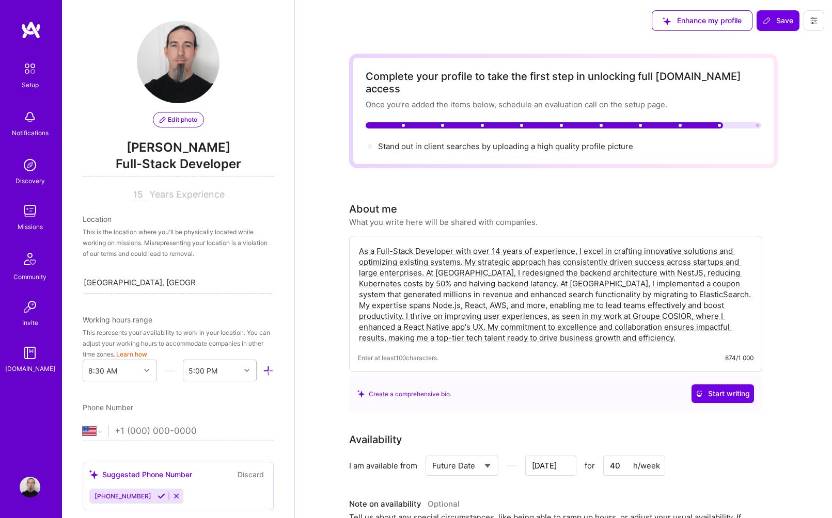
scroll to position [546, 0]
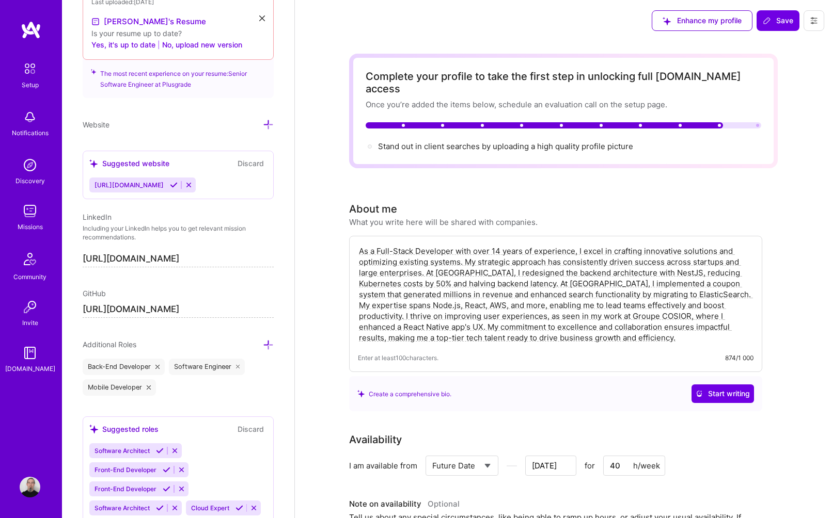
click at [432, 453] on select "Select... Right Now Future Date Not Available" at bounding box center [461, 466] width 59 height 26
select select "Right Now"
click option "Right Now" at bounding box center [0, 0] width 0 height 0
click at [711, 24] on span "Save" at bounding box center [778, 20] width 30 height 10
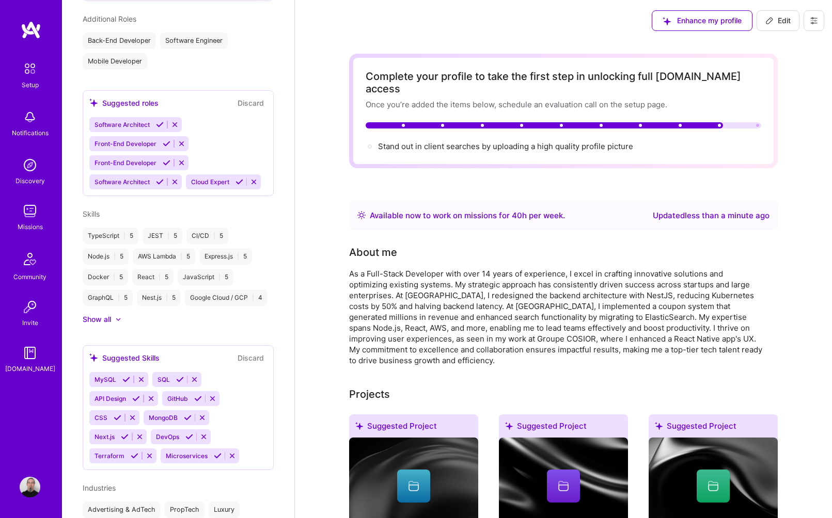
scroll to position [368, 0]
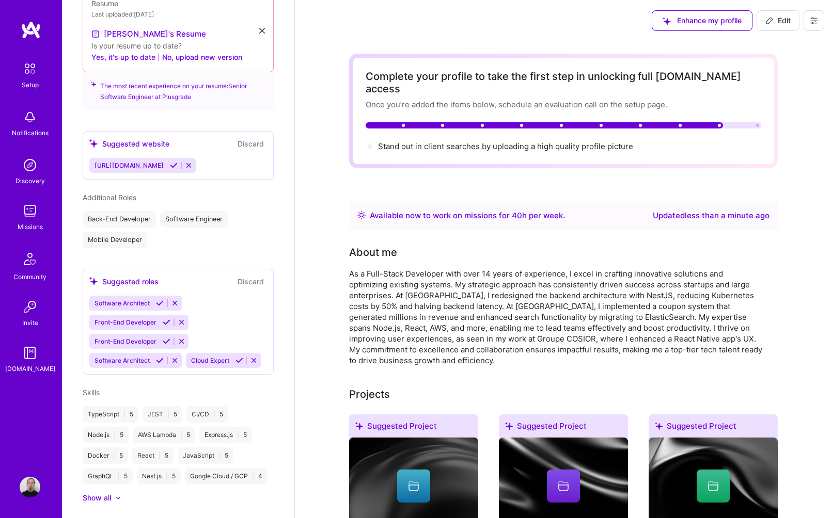
click at [35, 216] on img at bounding box center [30, 211] width 21 height 21
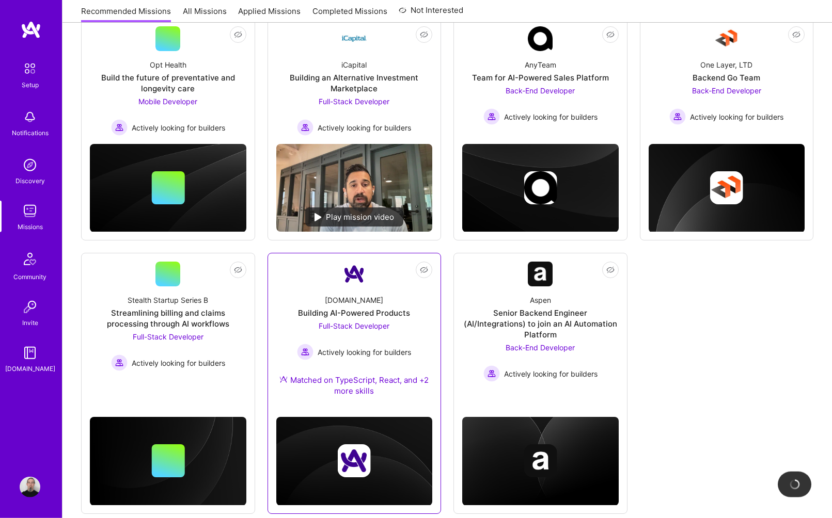
scroll to position [158, 0]
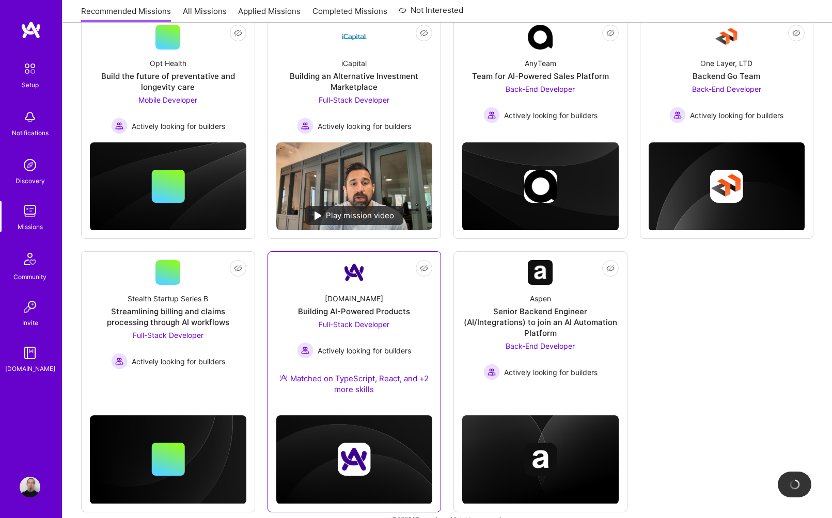
click at [359, 321] on span "Full-Stack Developer" at bounding box center [354, 324] width 71 height 9
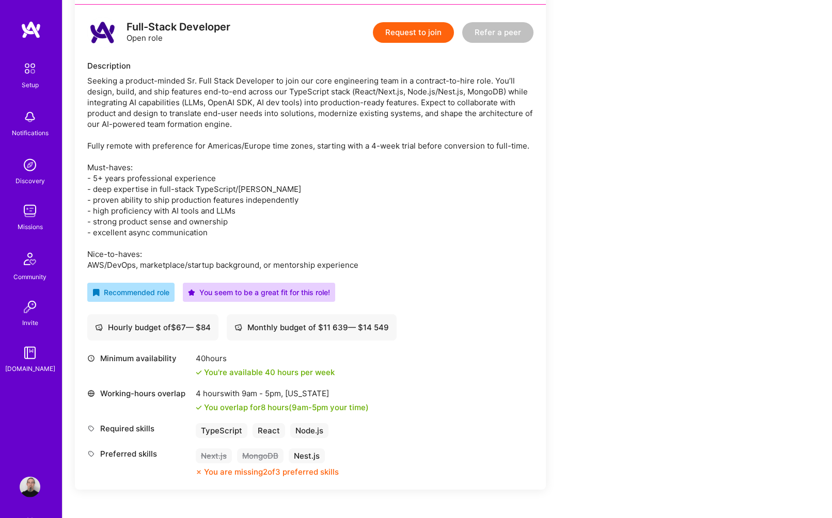
scroll to position [263, 0]
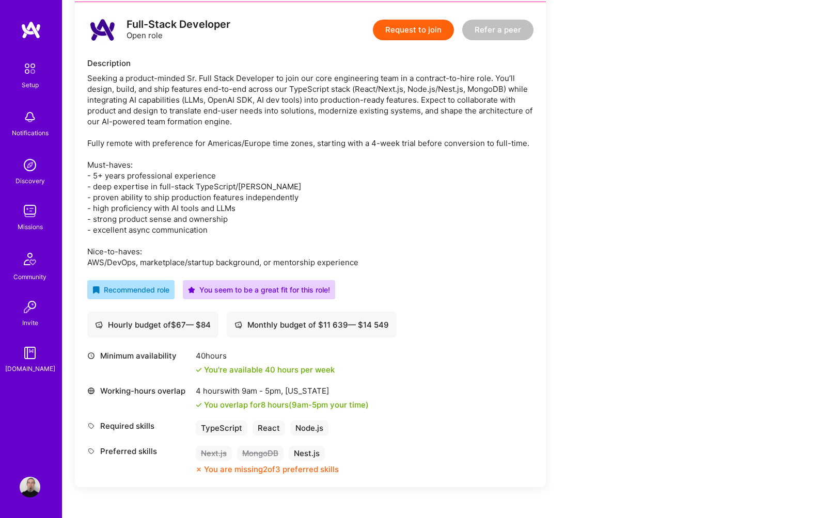
click at [415, 30] on button "Request to join" at bounding box center [413, 30] width 81 height 21
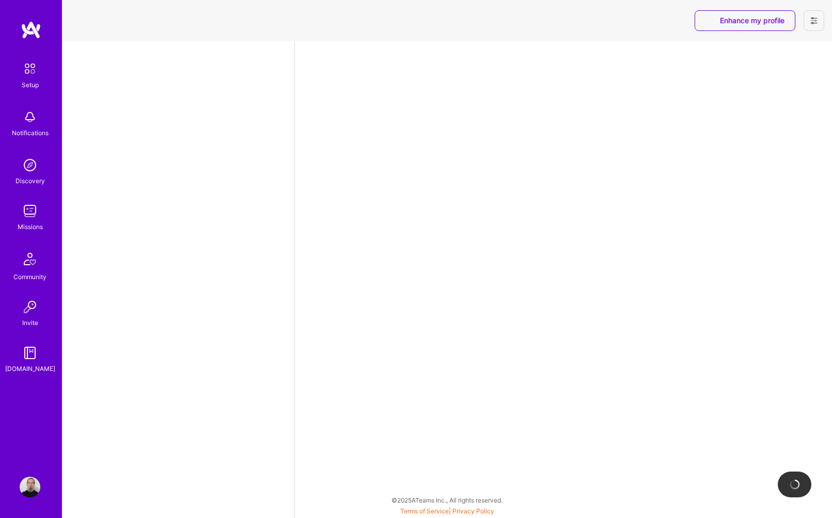
select select "US"
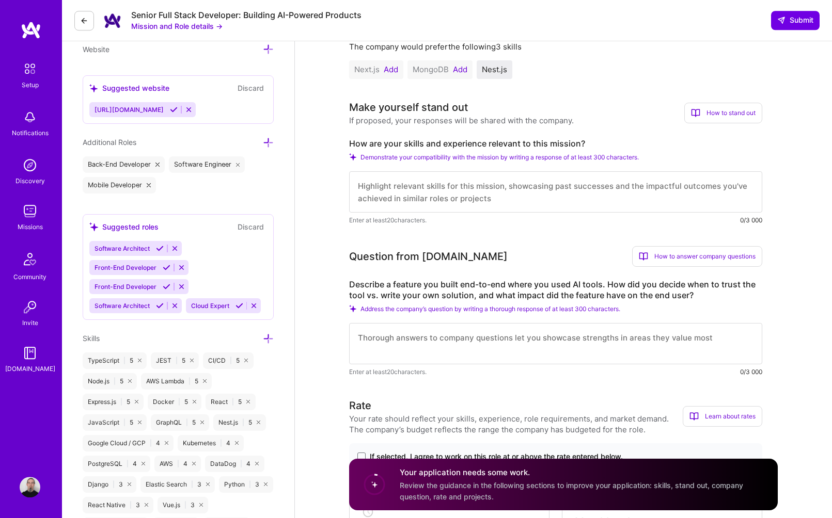
scroll to position [474, 0]
drag, startPoint x: 668, startPoint y: 131, endPoint x: 567, endPoint y: 131, distance: 100.2
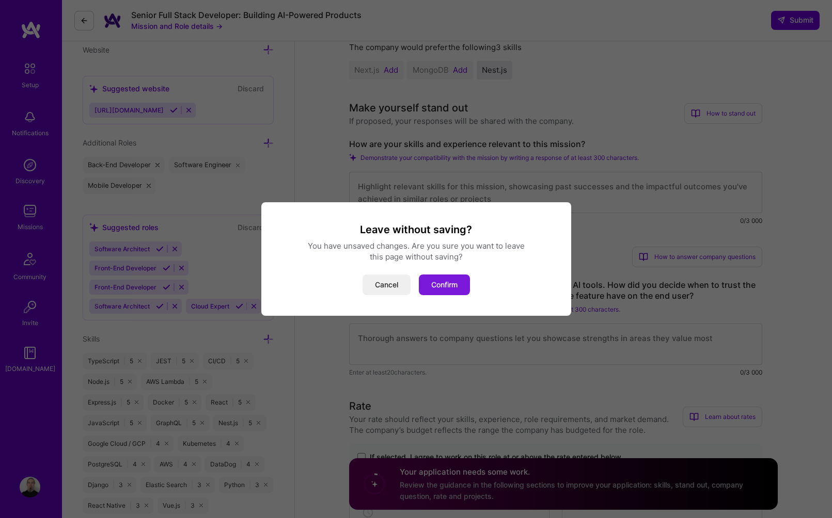
click at [447, 285] on button "Confirm" at bounding box center [444, 285] width 51 height 21
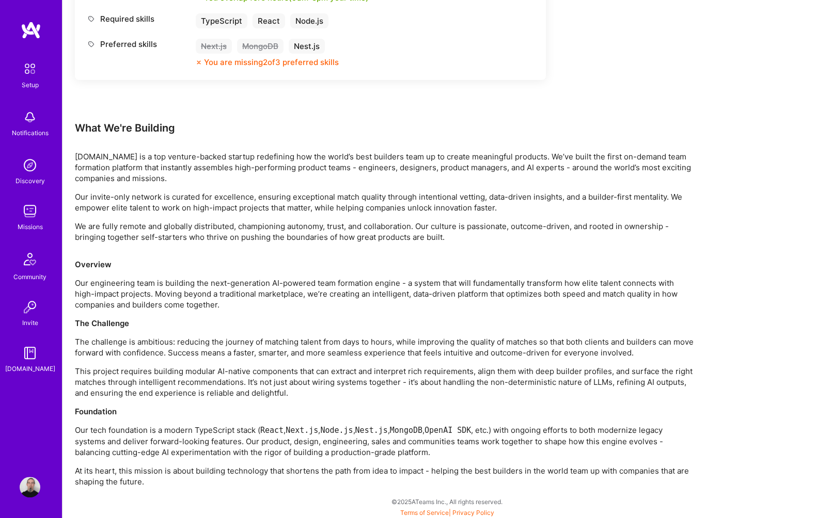
scroll to position [672, 0]
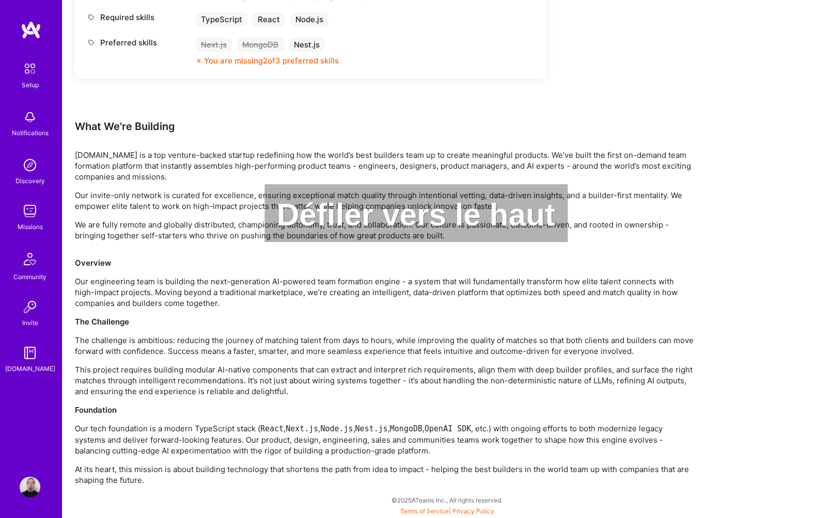
drag, startPoint x: 302, startPoint y: 387, endPoint x: 519, endPoint y: 296, distance: 235.4
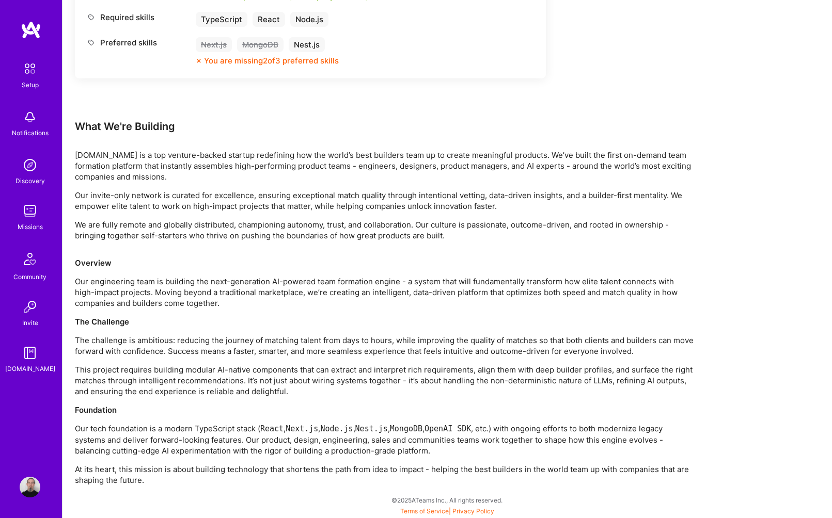
scroll to position [0, 0]
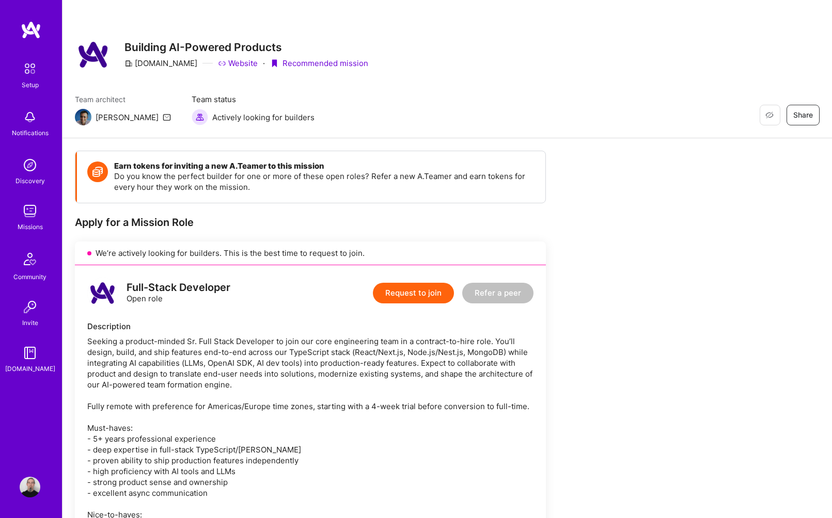
click at [439, 297] on button "Request to join" at bounding box center [413, 293] width 81 height 21
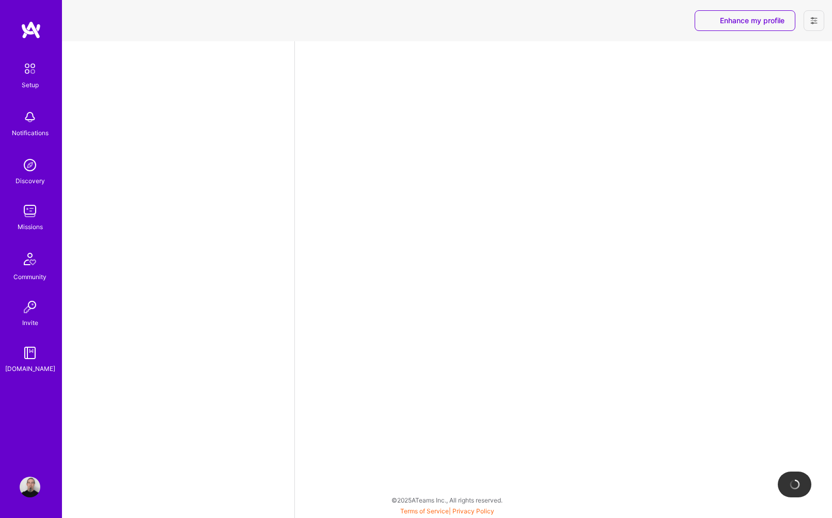
select select "US"
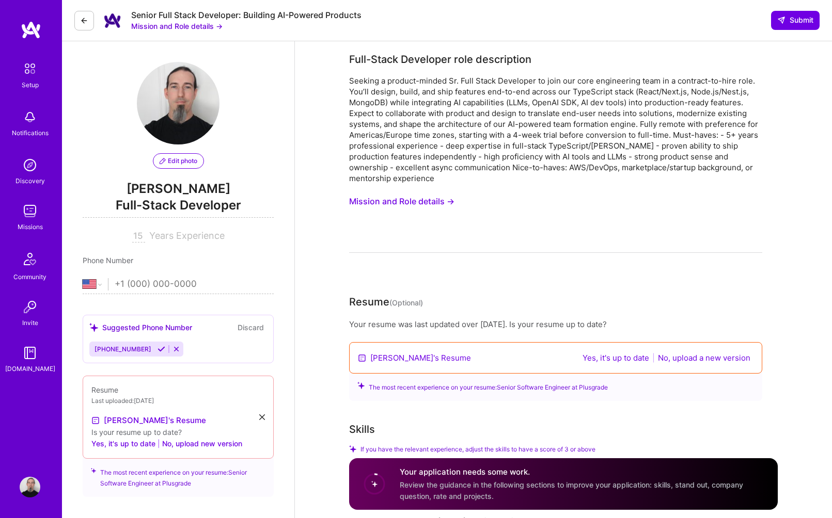
click at [445, 203] on button "Mission and Role details →" at bounding box center [401, 201] width 105 height 19
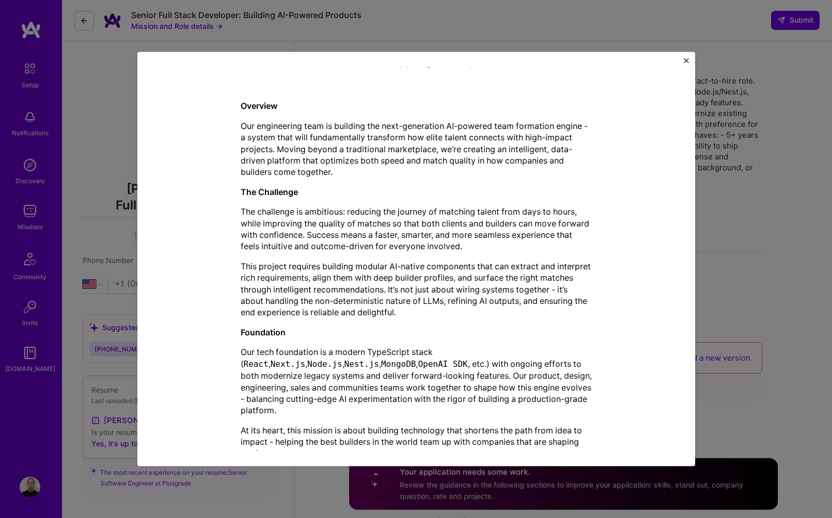
scroll to position [307, 0]
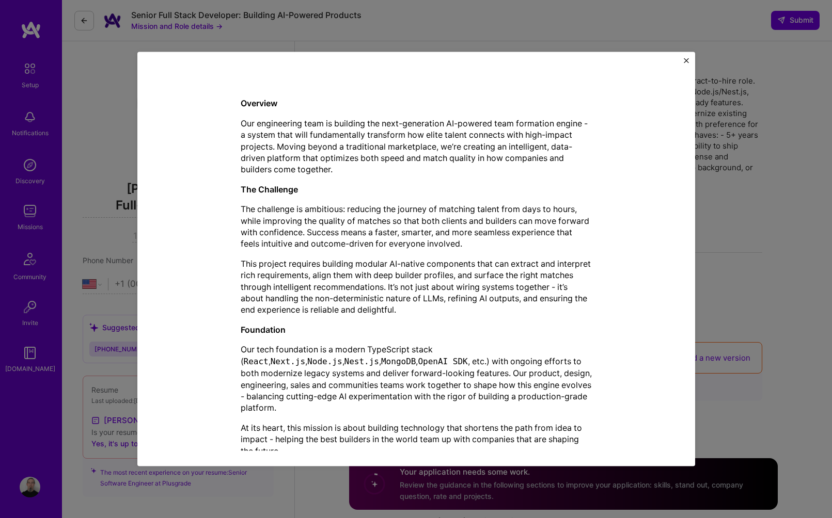
click at [711, 219] on div "Mission Description and Role Details Full-Stack Developer role description Comp…" at bounding box center [416, 259] width 832 height 518
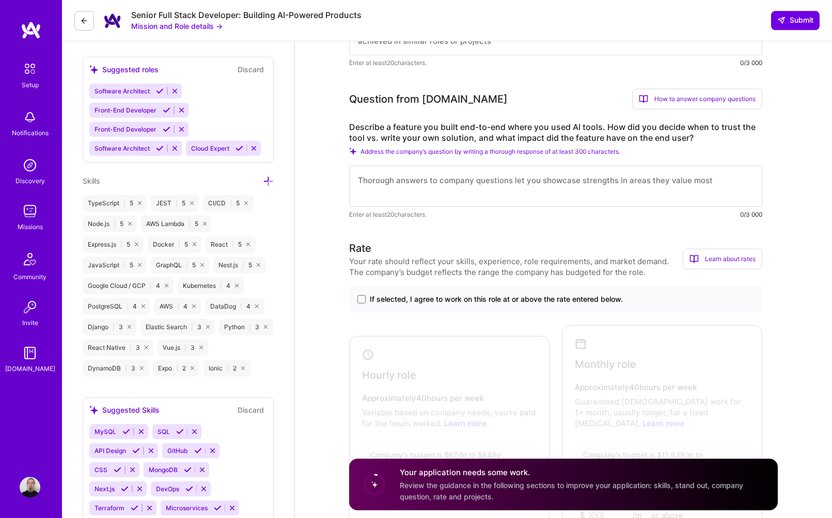
drag, startPoint x: 468, startPoint y: 262, endPoint x: 461, endPoint y: 261, distance: 7.2
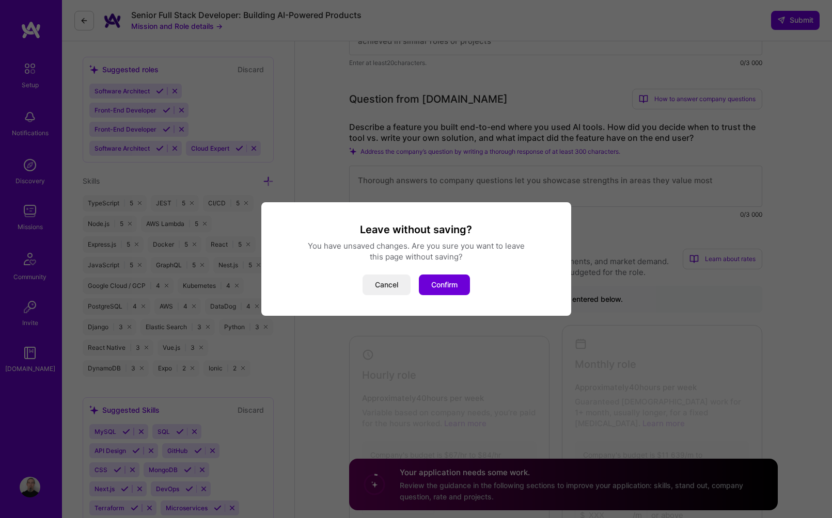
scroll to position [631, 0]
click at [437, 284] on button "Confirm" at bounding box center [444, 285] width 51 height 21
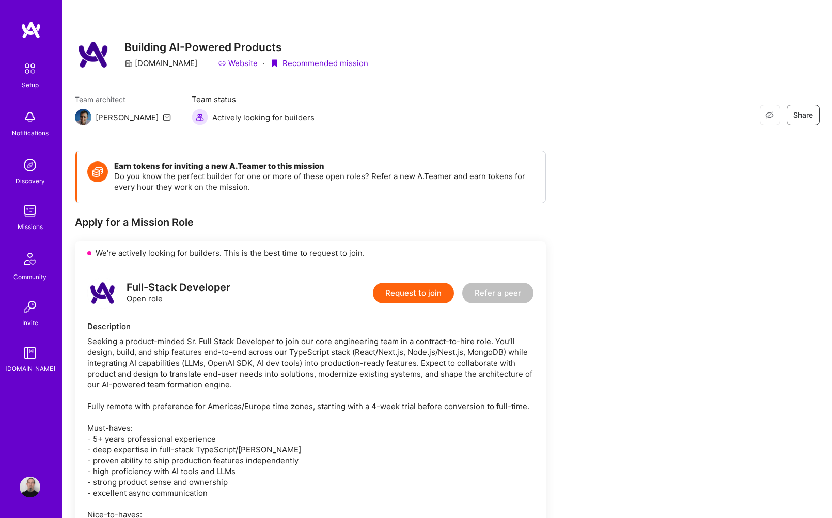
click at [421, 299] on button "Request to join" at bounding box center [413, 293] width 81 height 21
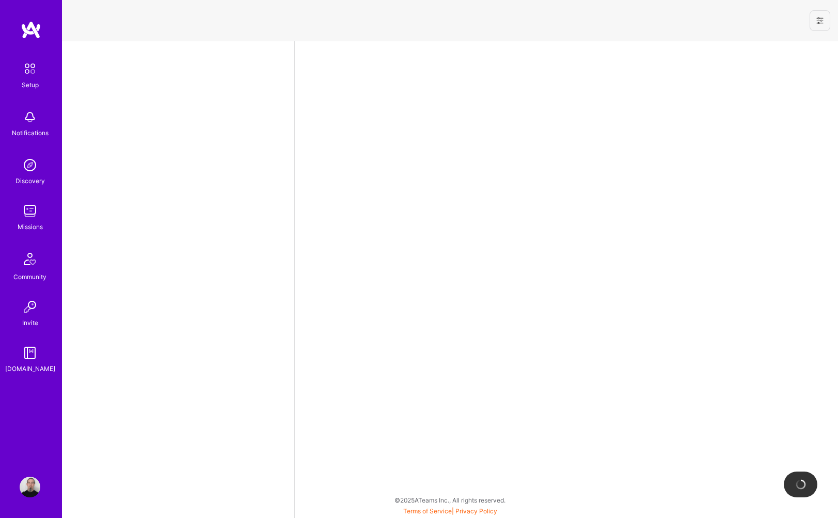
select select "US"
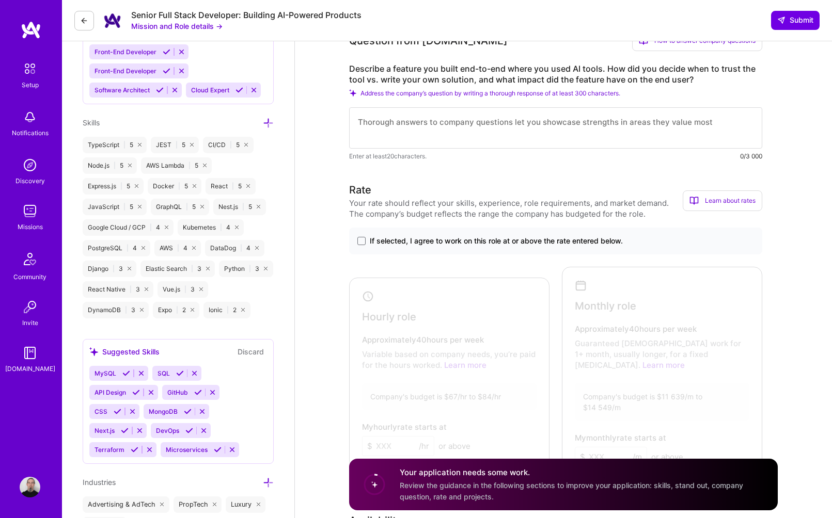
scroll to position [685, 0]
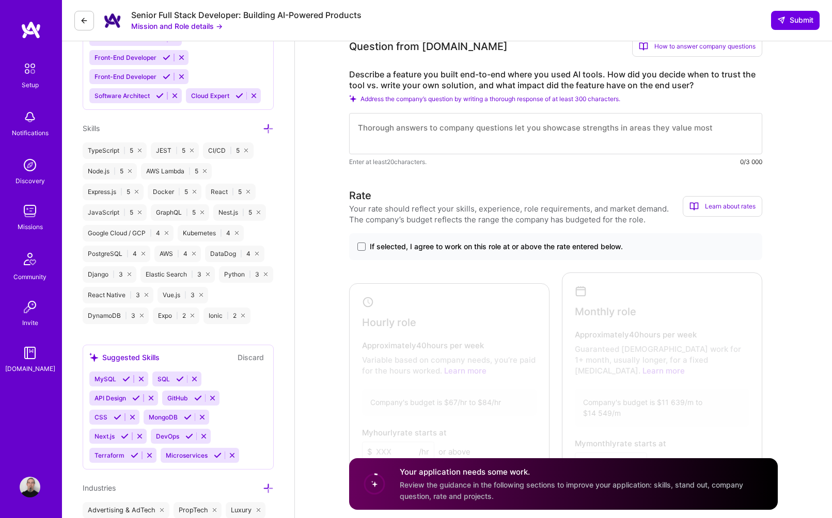
click at [505, 249] on span "If selected, I agree to work on this role at or above the rate entered below." at bounding box center [496, 247] width 253 height 10
click at [0, 0] on input "If selected, I agree to work on this role at or above the rate entered below." at bounding box center [0, 0] width 0 height 0
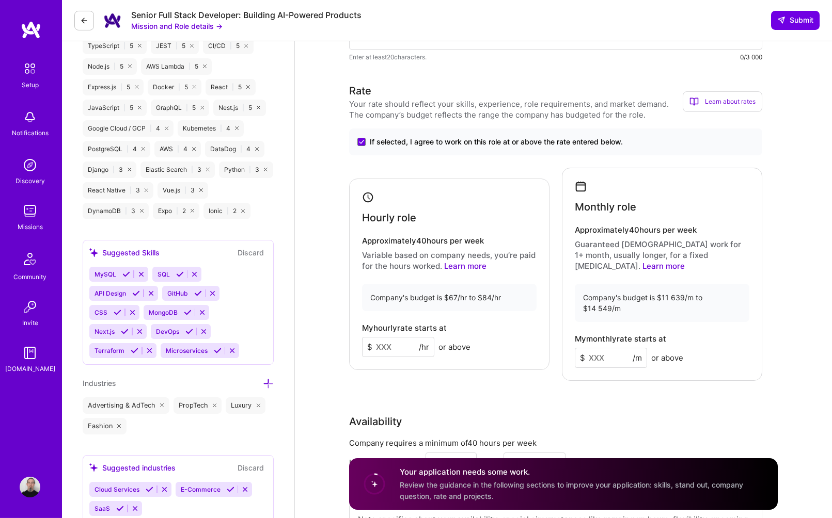
scroll to position [790, 0]
click at [511, 145] on span "If selected, I agree to work on this role at or above the rate entered below." at bounding box center [496, 141] width 253 height 10
click at [0, 0] on input "If selected, I agree to work on this role at or above the rate entered below." at bounding box center [0, 0] width 0 height 0
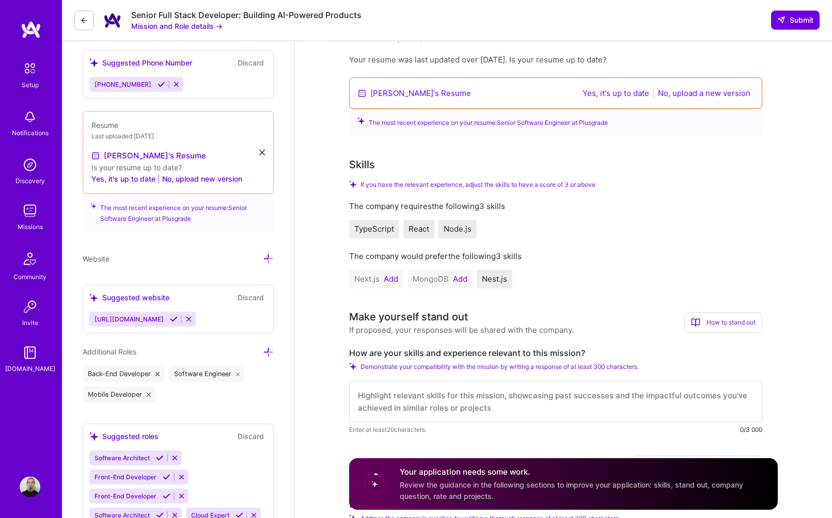
scroll to position [263, 0]
